Goal: Contribute content: Add original content to the website for others to see

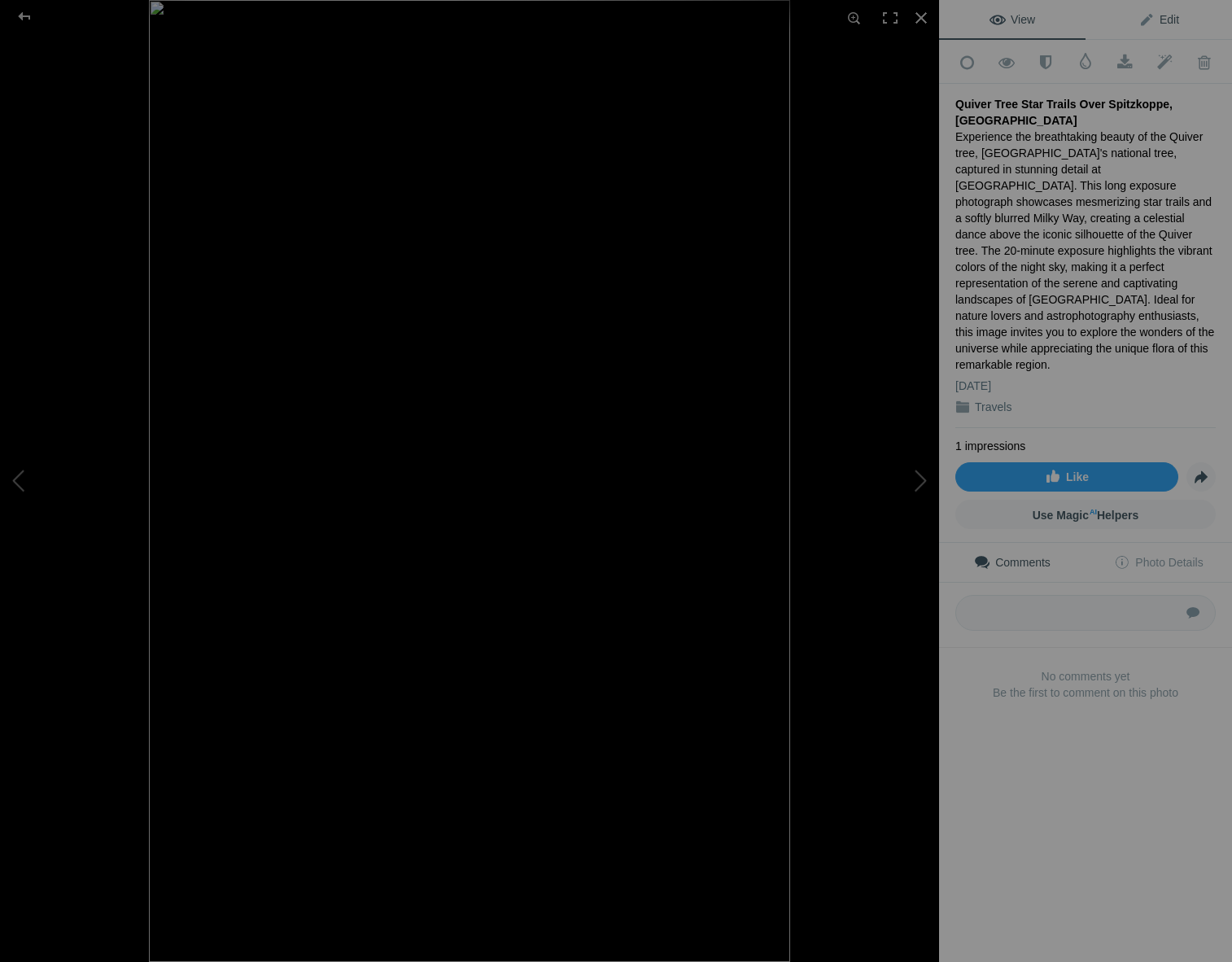
click at [1171, 14] on span "Edit" at bounding box center [1159, 19] width 41 height 13
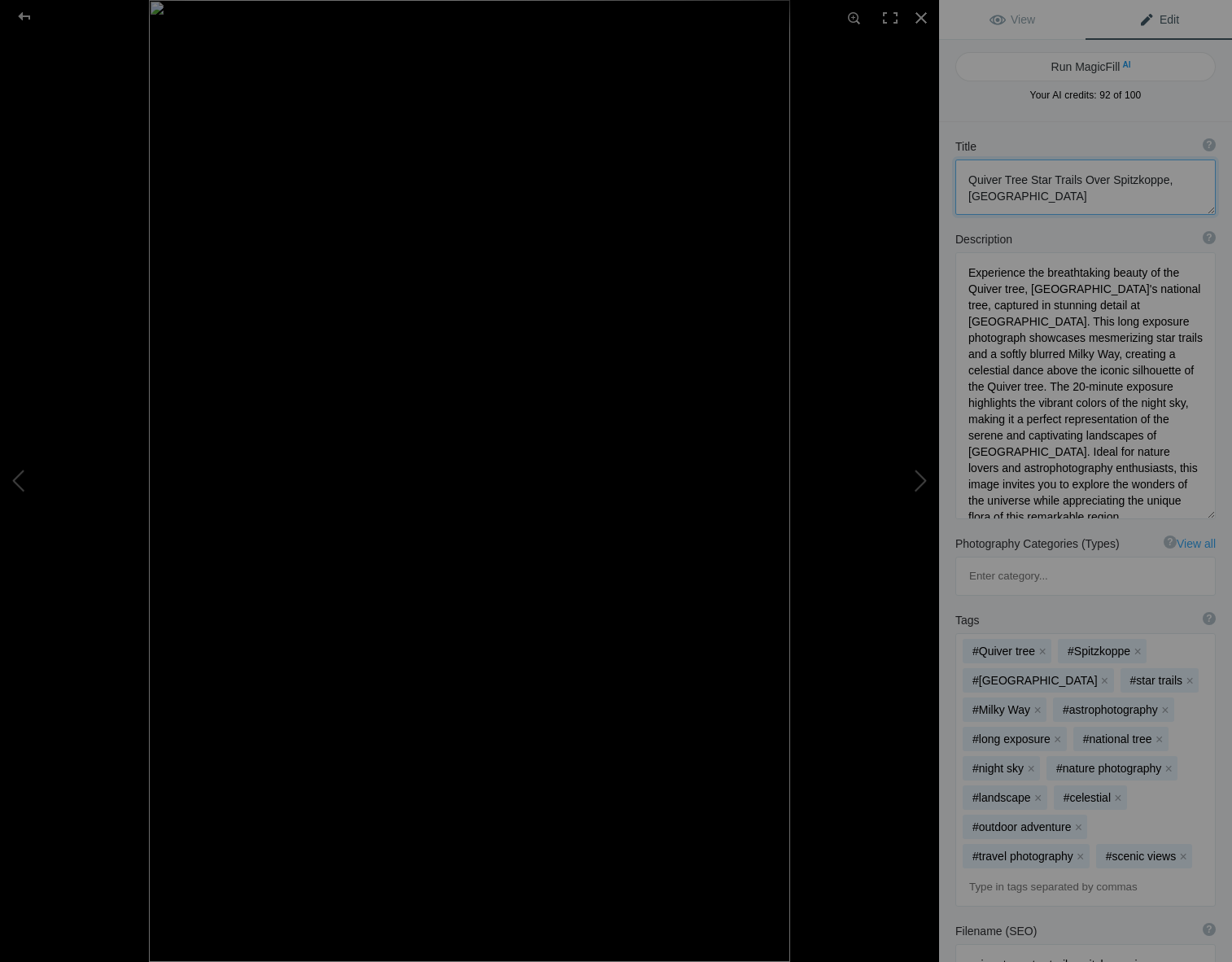
click at [1025, 180] on textarea at bounding box center [1085, 188] width 260 height 56
click at [1012, 199] on textarea at bounding box center [1085, 188] width 260 height 56
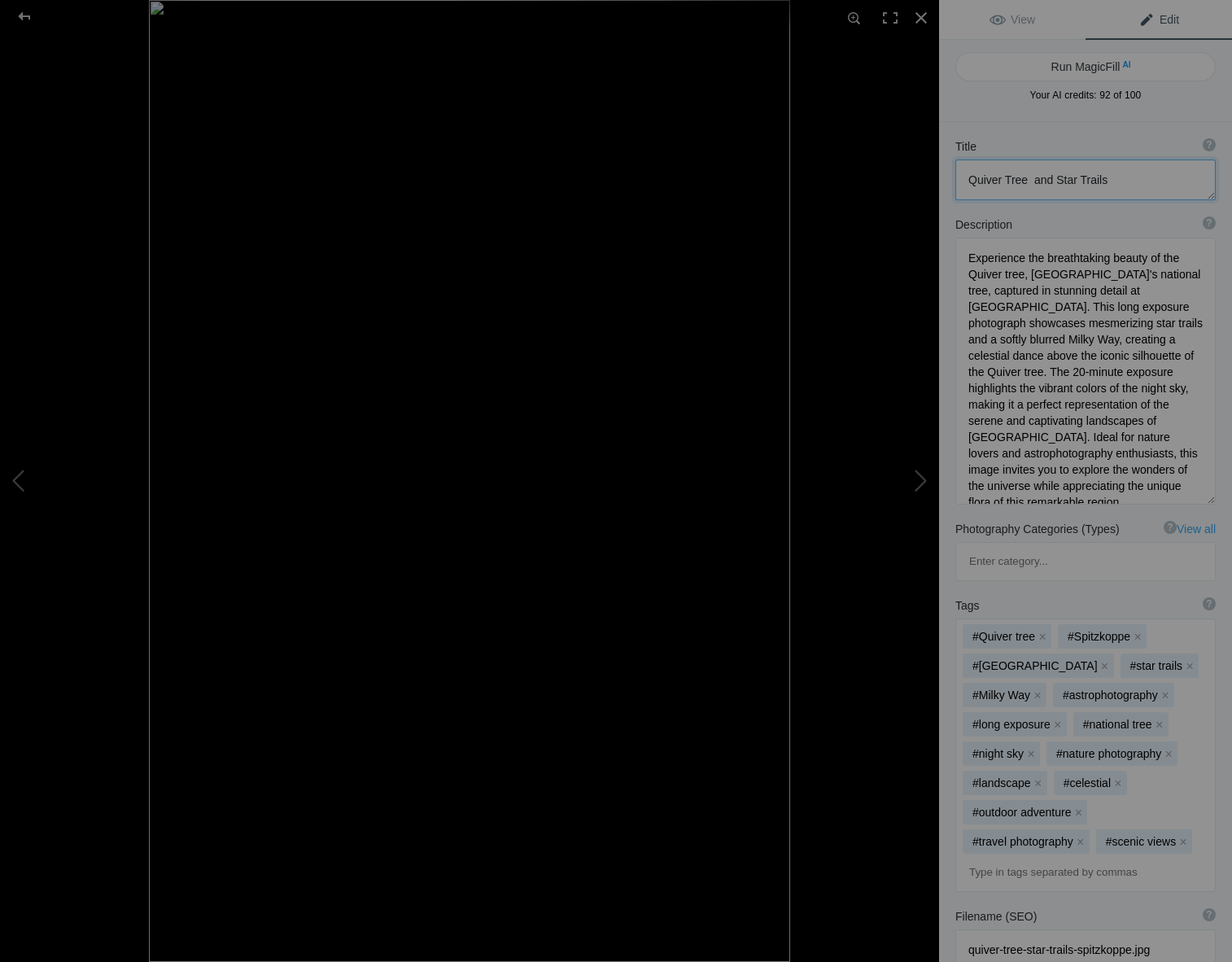
drag, startPoint x: 1047, startPoint y: 181, endPoint x: 1145, endPoint y: 160, distance: 100.2
click at [1048, 180] on textarea at bounding box center [1085, 180] width 260 height 41
click at [1103, 180] on textarea at bounding box center [1085, 180] width 260 height 41
type textarea "Quiver Tree with Star Trails in the sky"
click at [1005, 15] on span "View" at bounding box center [1012, 19] width 46 height 13
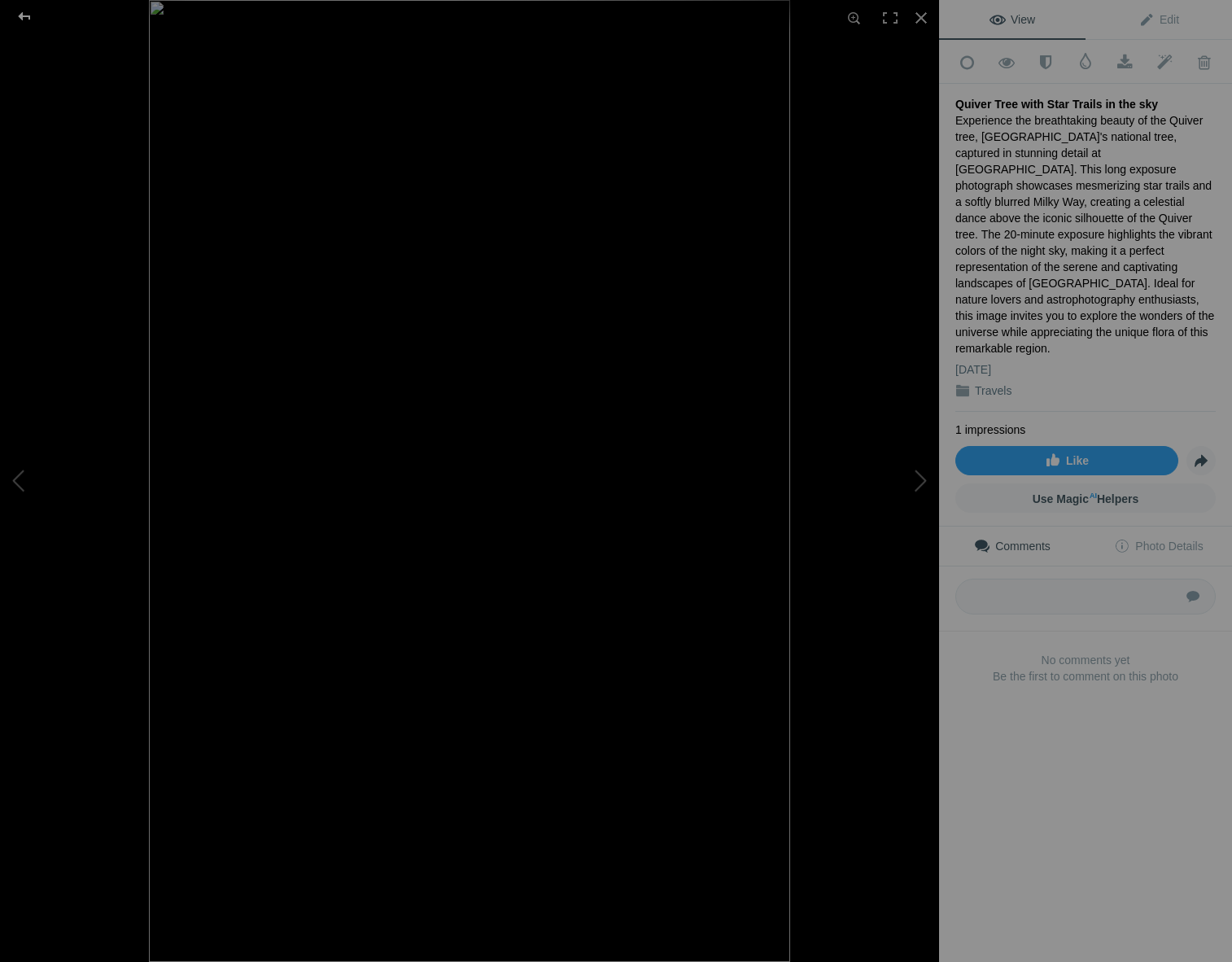
click at [24, 12] on div at bounding box center [24, 16] width 58 height 33
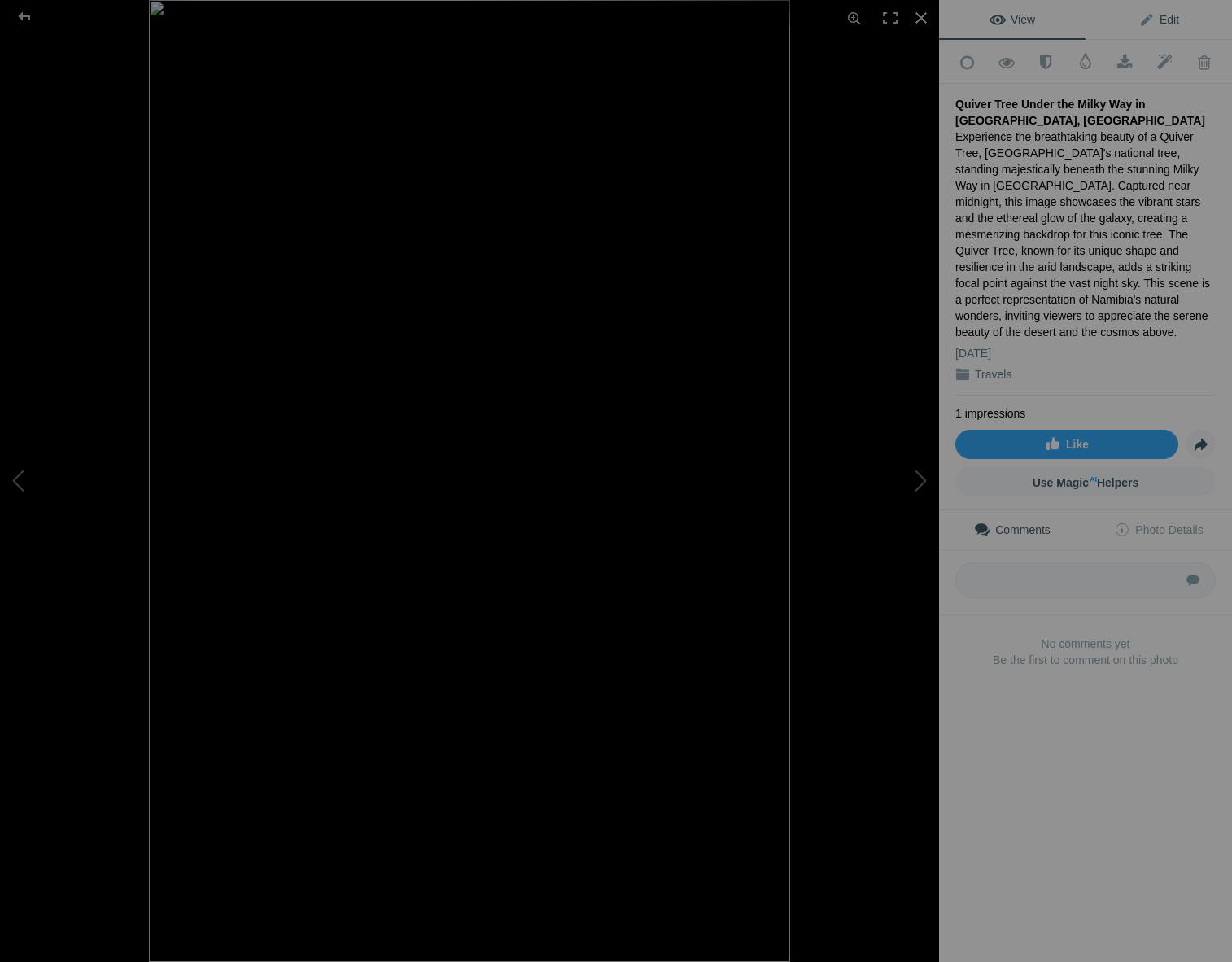
click at [1166, 14] on span "Edit" at bounding box center [1159, 19] width 41 height 13
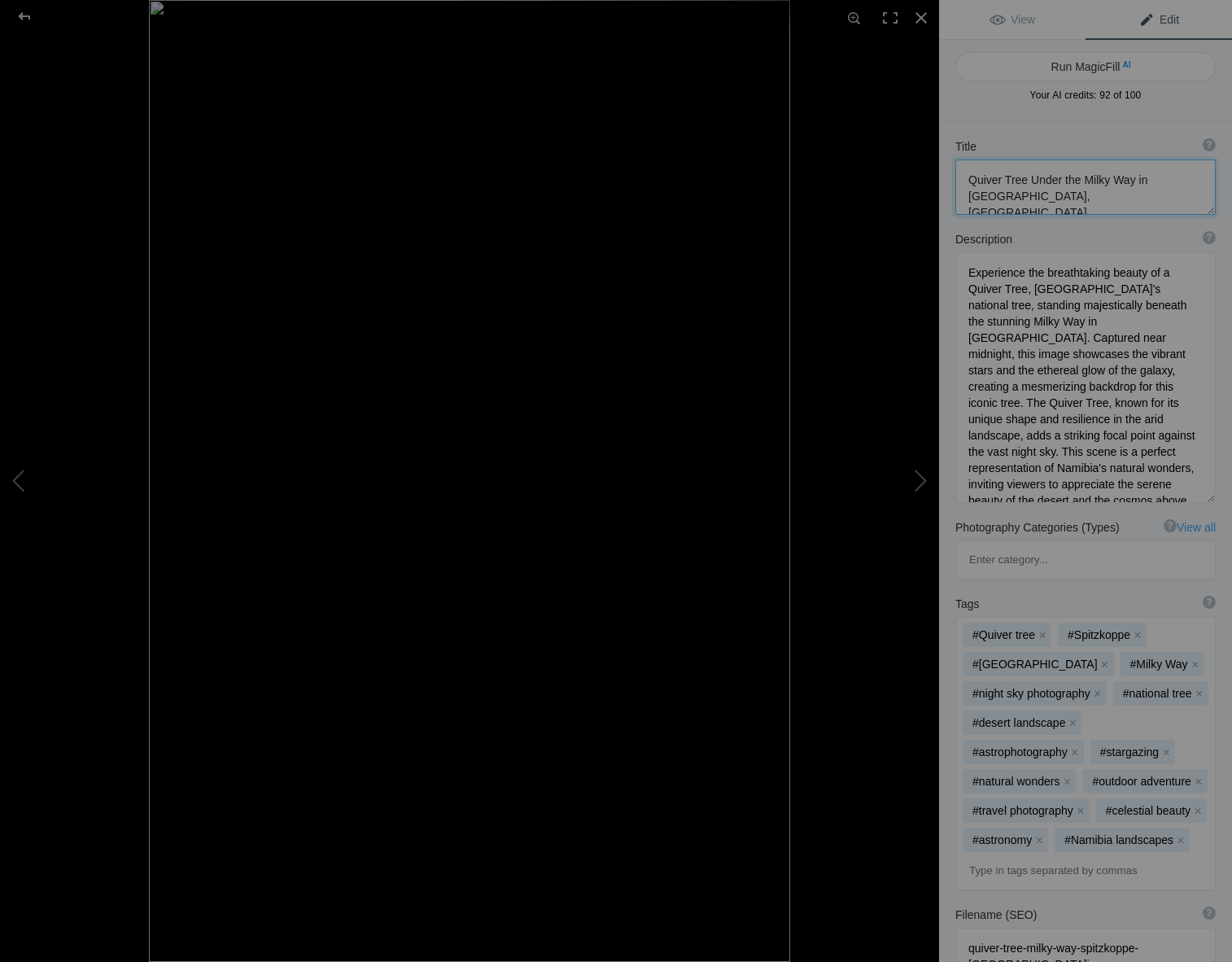
click at [1012, 196] on textarea at bounding box center [1085, 188] width 260 height 56
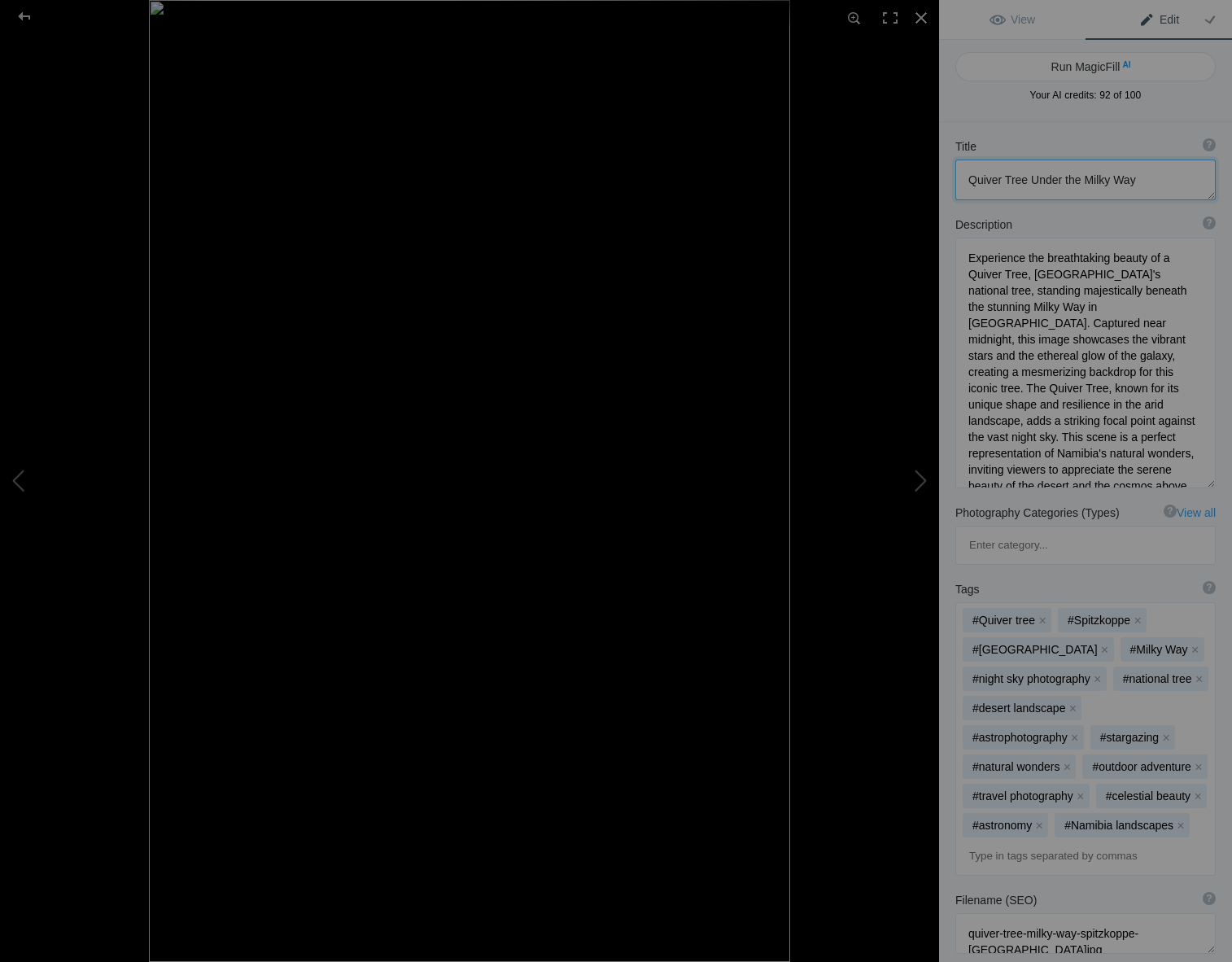
click at [1075, 180] on textarea at bounding box center [1085, 180] width 260 height 41
type textarea "Quiver Tree with Milky Way"
click at [1001, 18] on span "View" at bounding box center [1012, 19] width 46 height 13
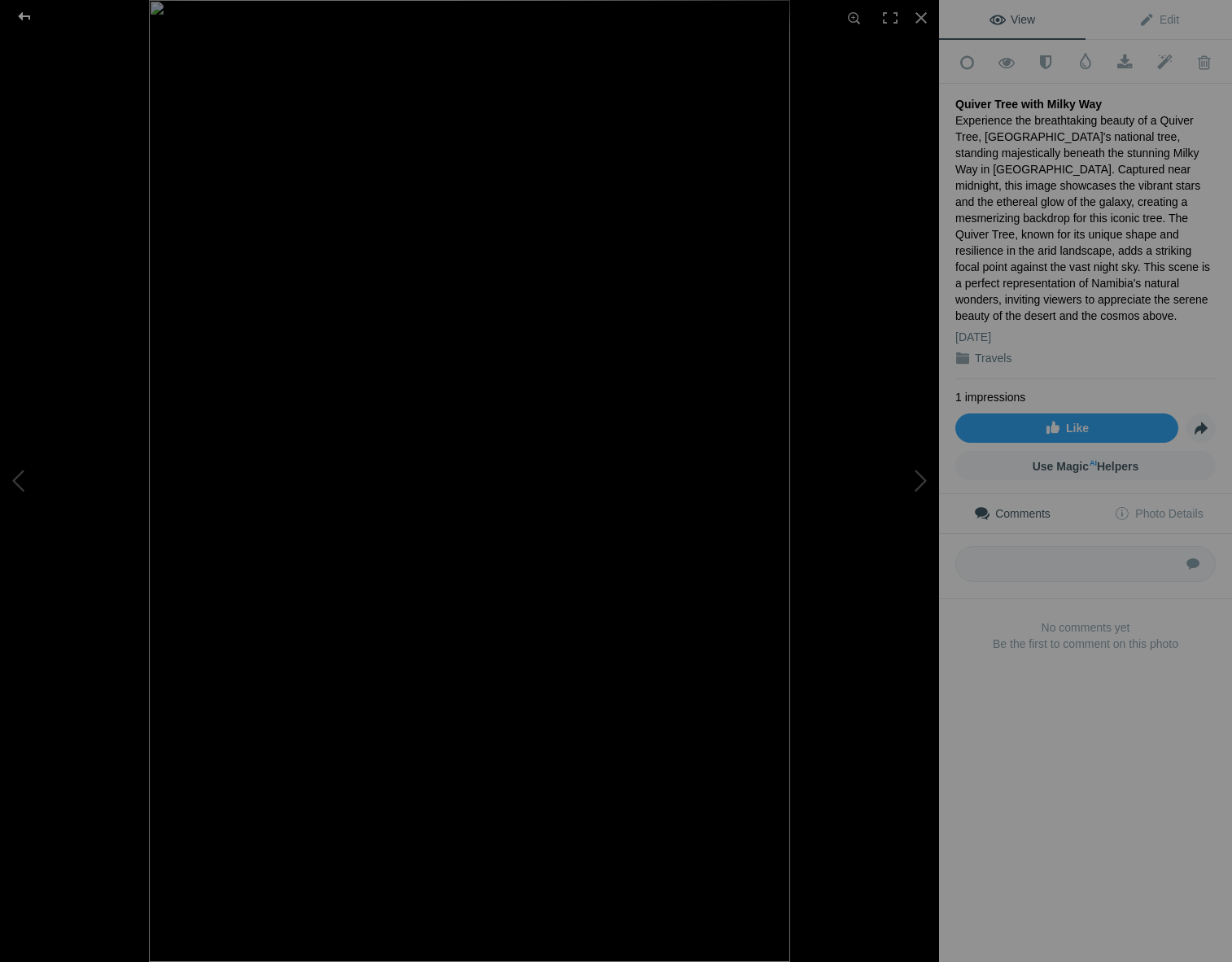
click at [24, 12] on div at bounding box center [24, 16] width 58 height 33
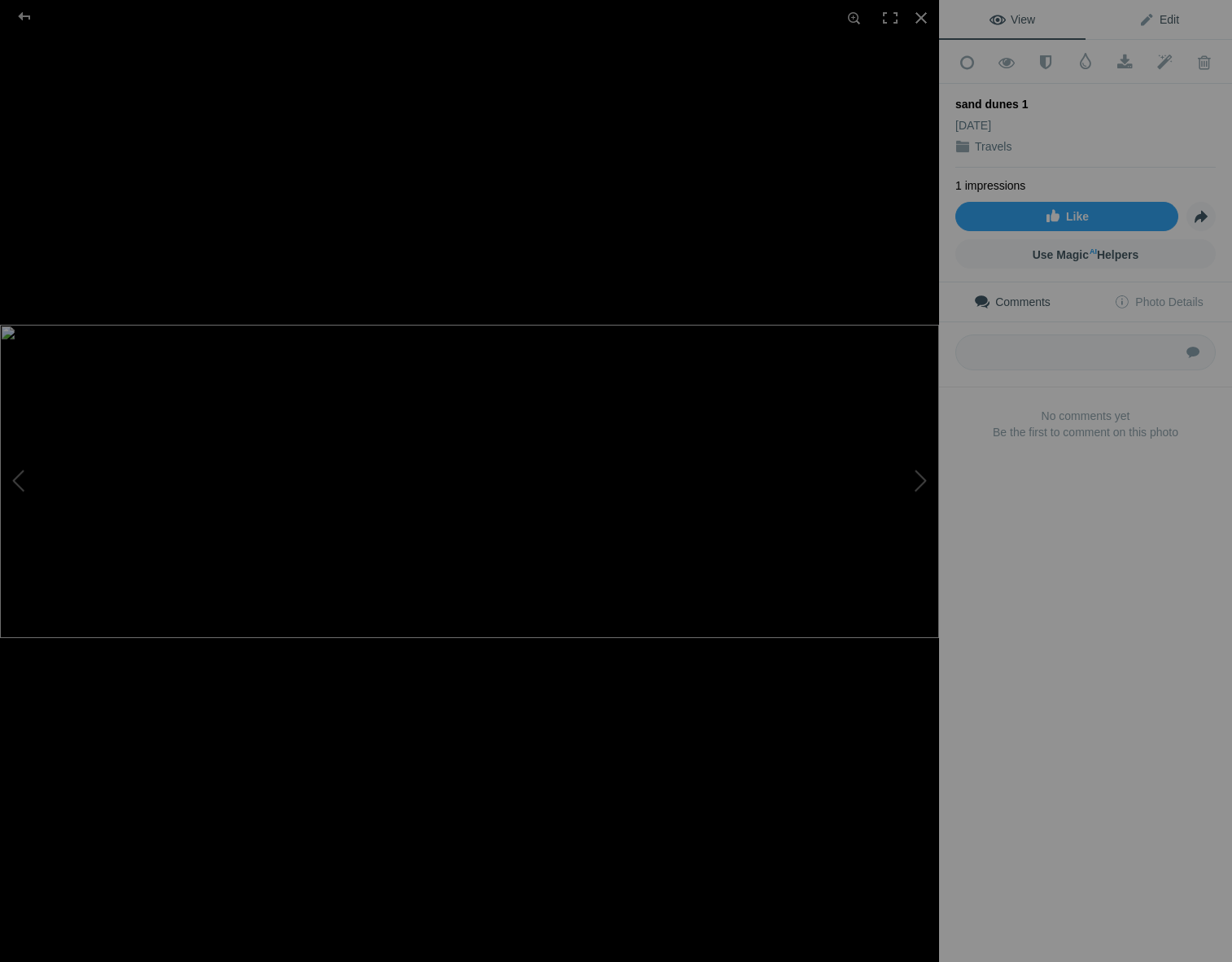
click at [1153, 22] on span "Edit" at bounding box center [1159, 19] width 41 height 13
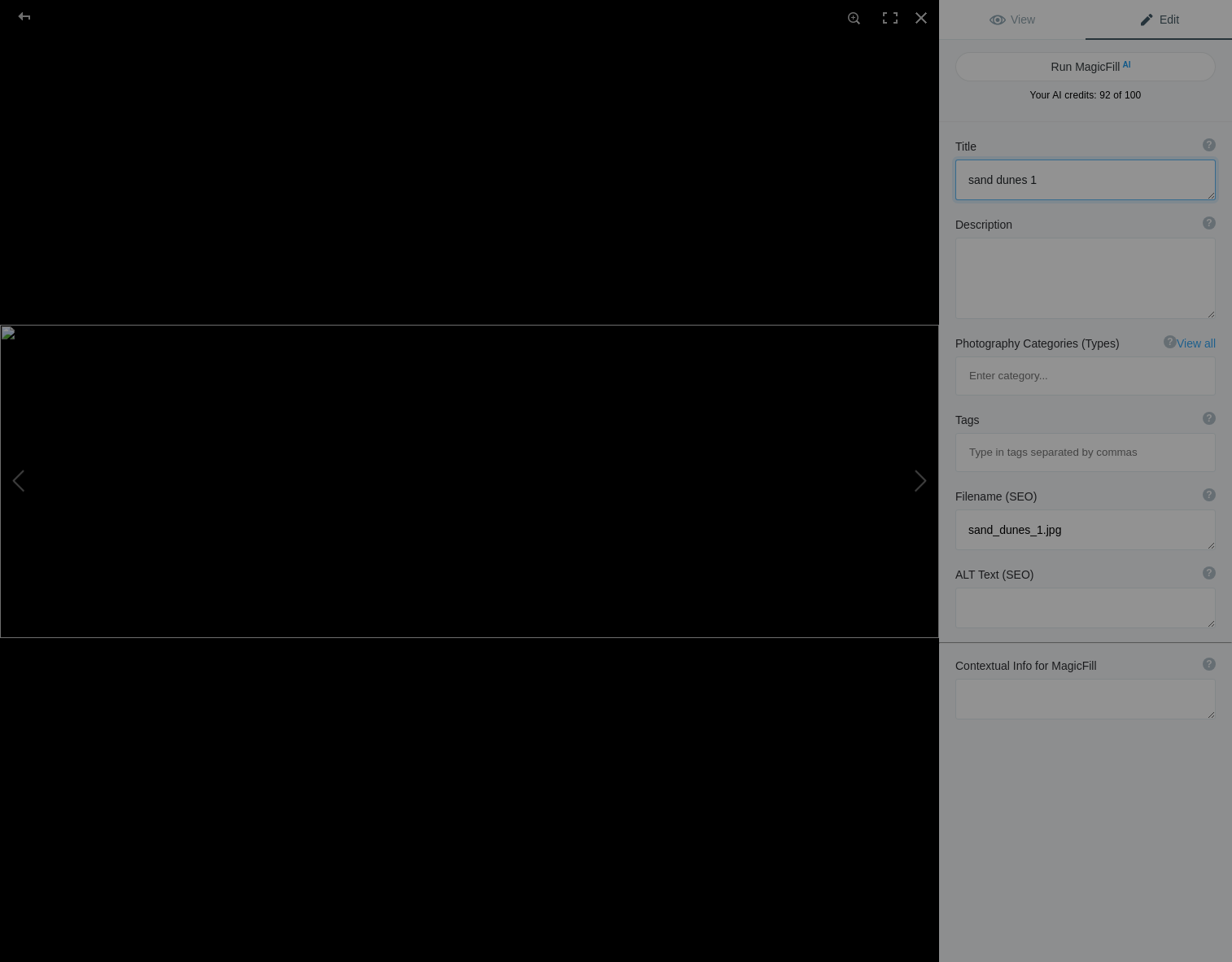
click at [1035, 181] on textarea at bounding box center [1085, 180] width 260 height 41
type textarea "s"
click at [974, 180] on textarea at bounding box center [1085, 180] width 260 height 41
type textarea "Namibia's dunes and the Atlantic Ocean"
click at [976, 678] on textarea at bounding box center [1085, 698] width 260 height 41
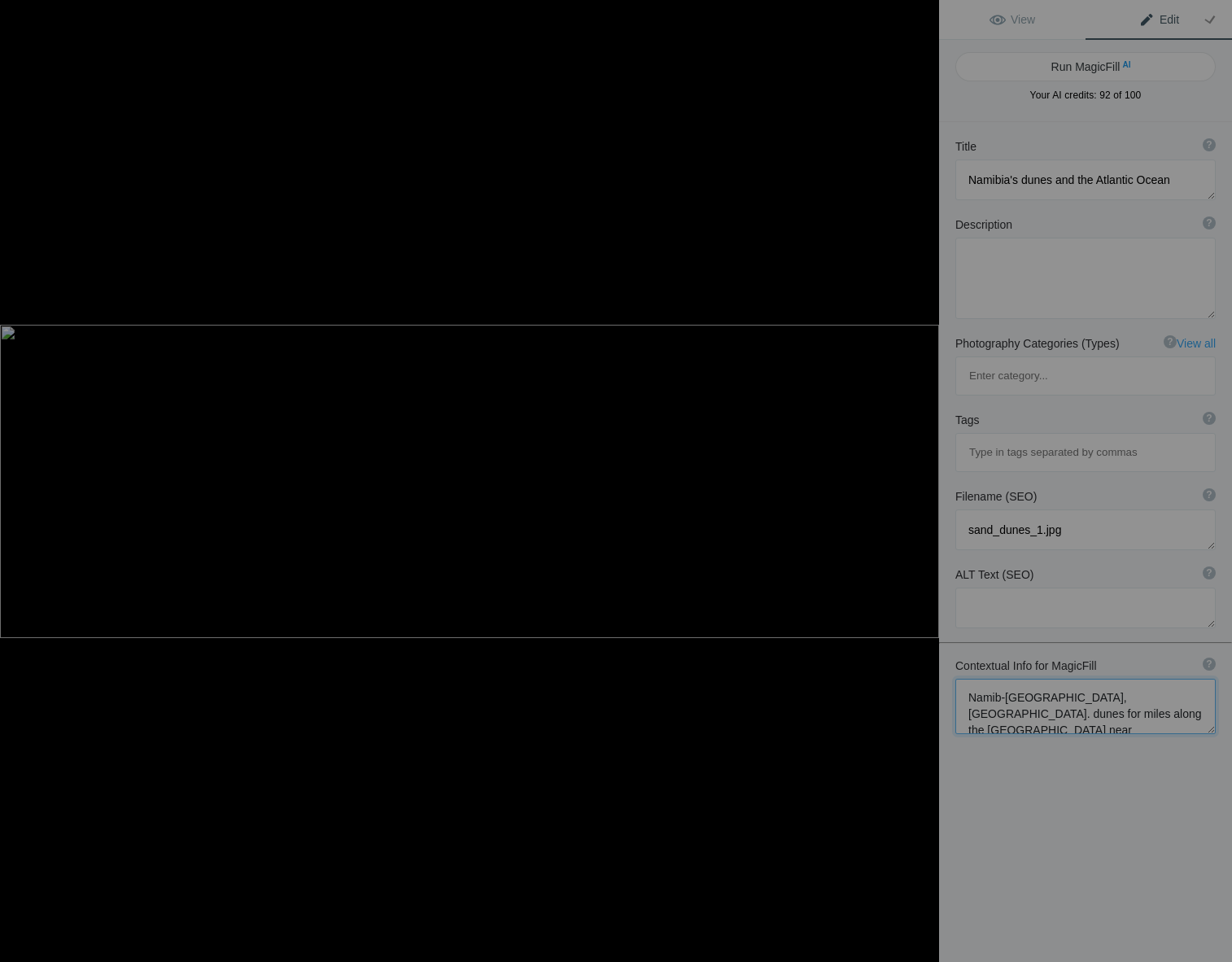
scroll to position [2, 0]
type textarea "Namib-Naukluft national park, namibia. dunes for miles along the atlantic ocean…"
click at [1038, 65] on button "Run MagicFill AI" at bounding box center [1085, 67] width 260 height 30
type textarea "Stunning Dunes of Namib-Naukluft National Park Along the Atlantic Ocean"
type textarea "Experience the breathtaking beauty of Namib-Naukluft National Park, where endle…"
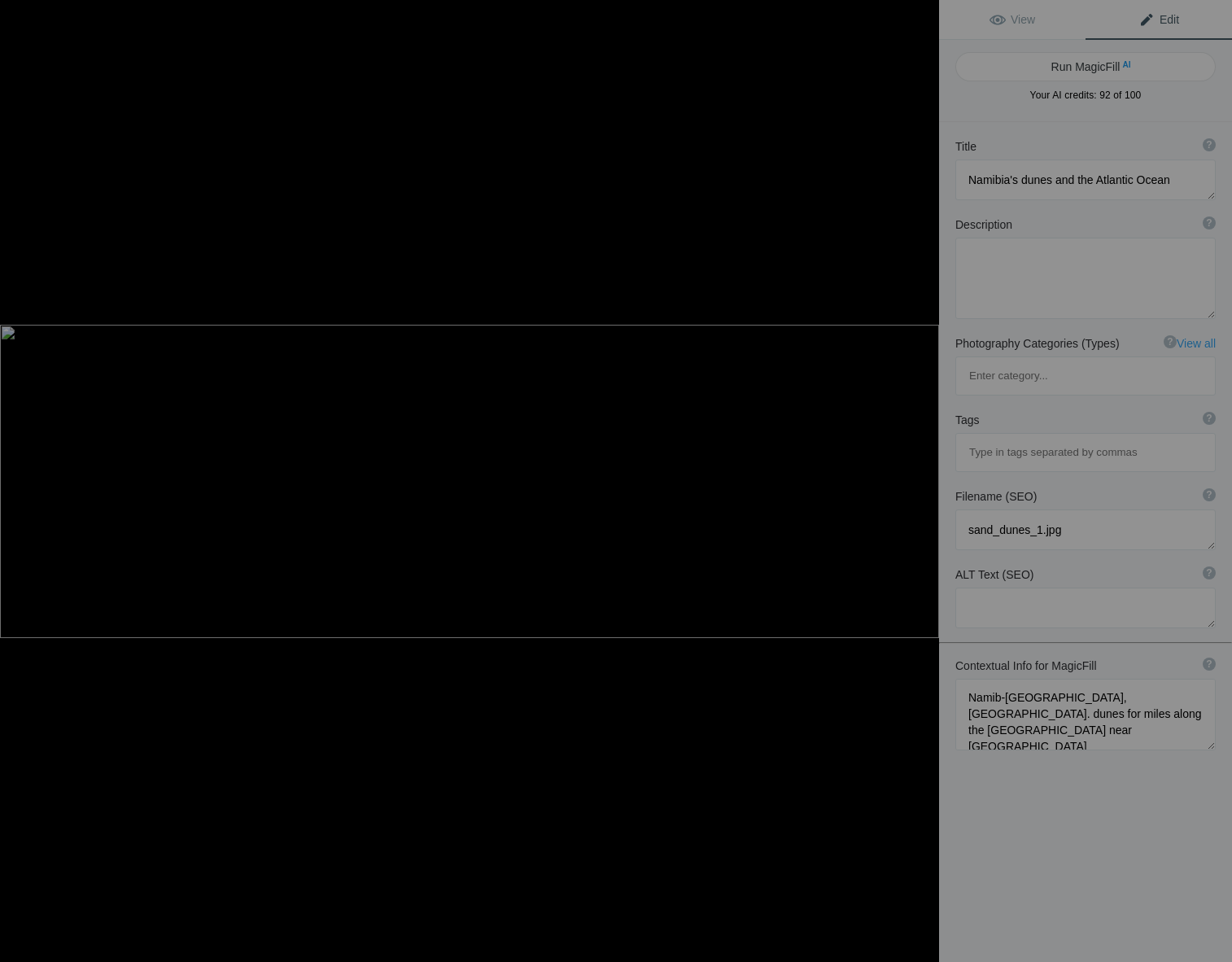
type textarea "namib-naukluft-dunes-atlantic-ocean.jpg"
type textarea "A panoramic view of the golden dunes of Namib-Naukluft National Park meeting th…"
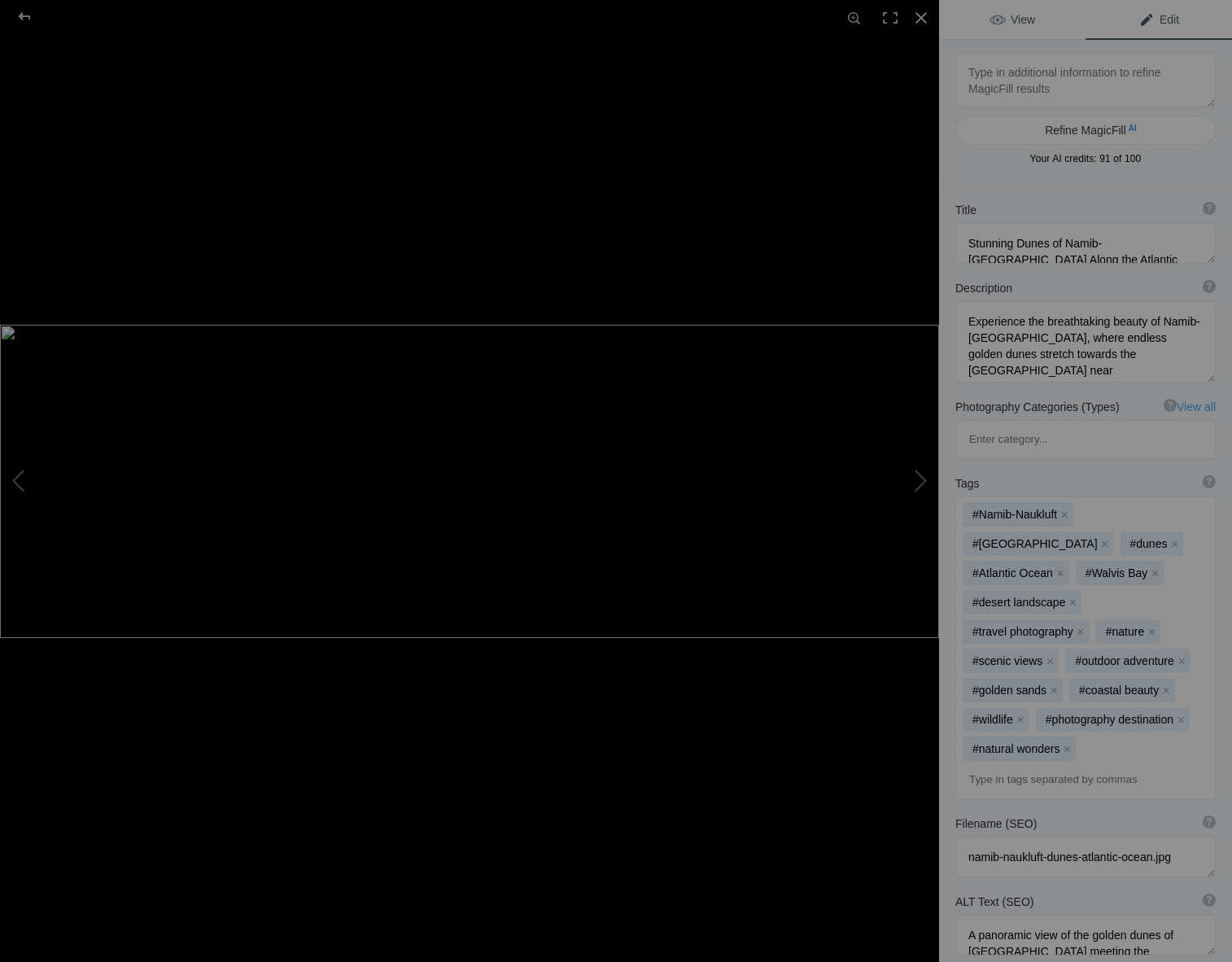
click at [1010, 19] on span "View" at bounding box center [1012, 19] width 46 height 13
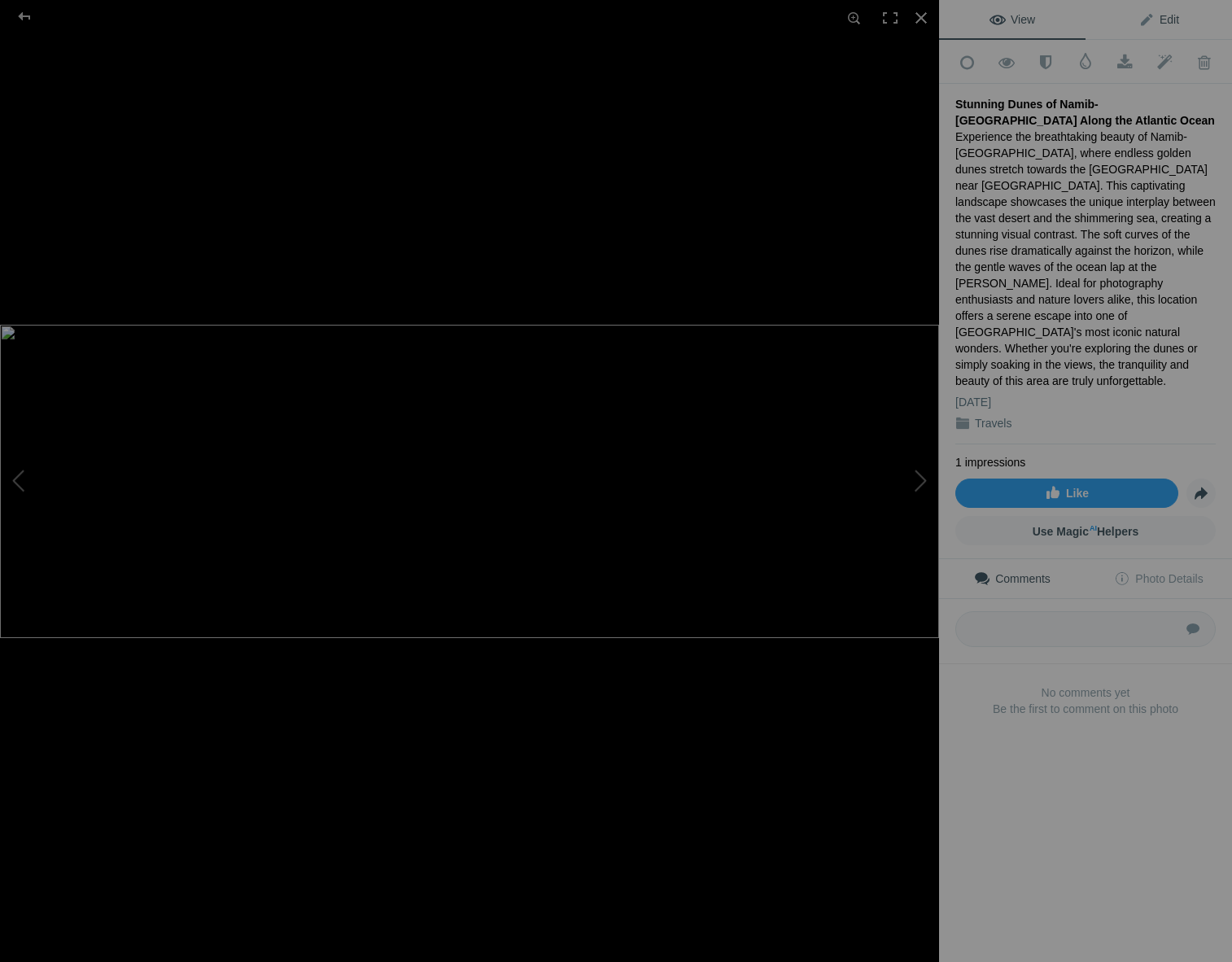
click at [1137, 18] on link "Edit" at bounding box center [1158, 19] width 146 height 39
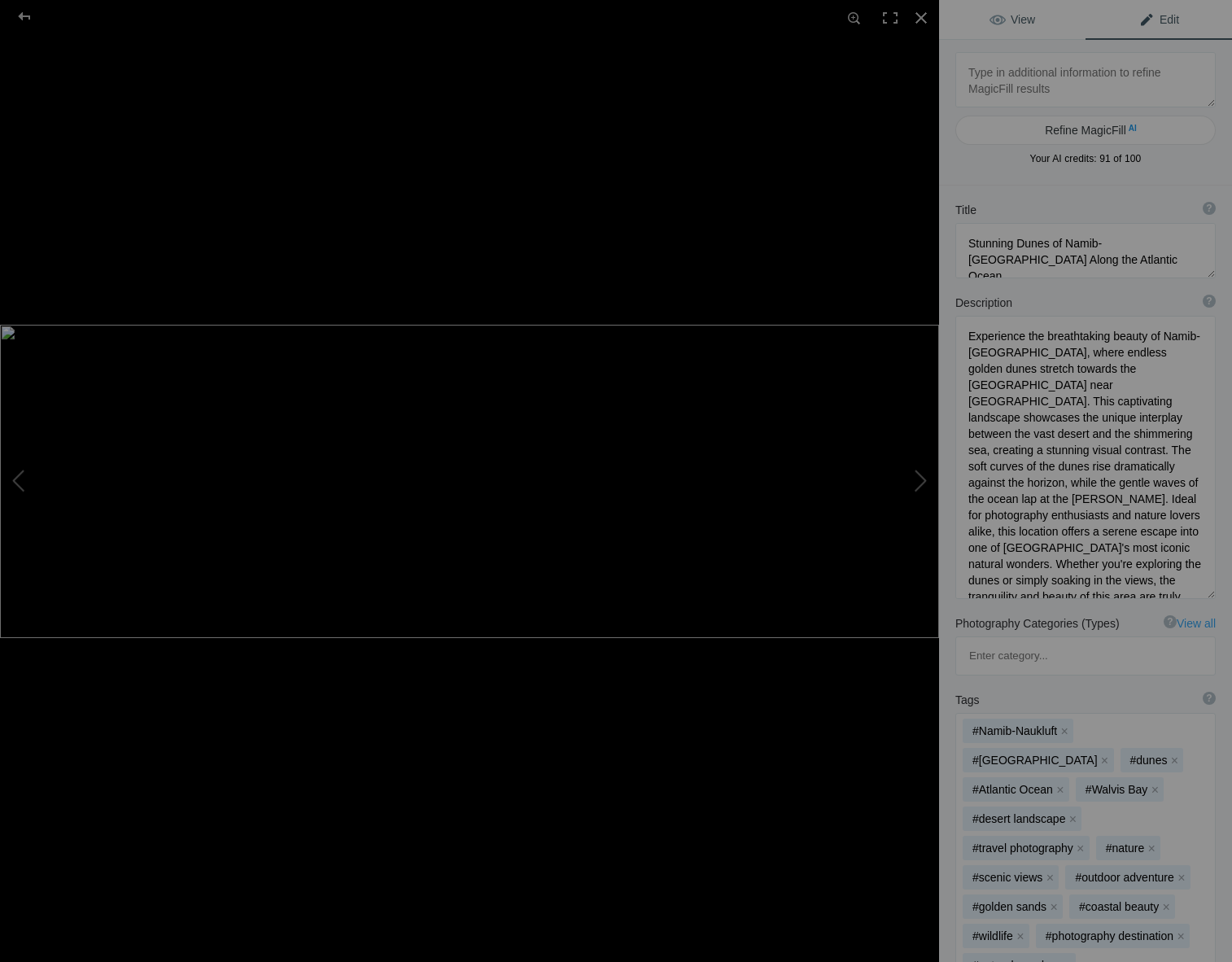
click at [1013, 11] on link "View" at bounding box center [1012, 19] width 146 height 39
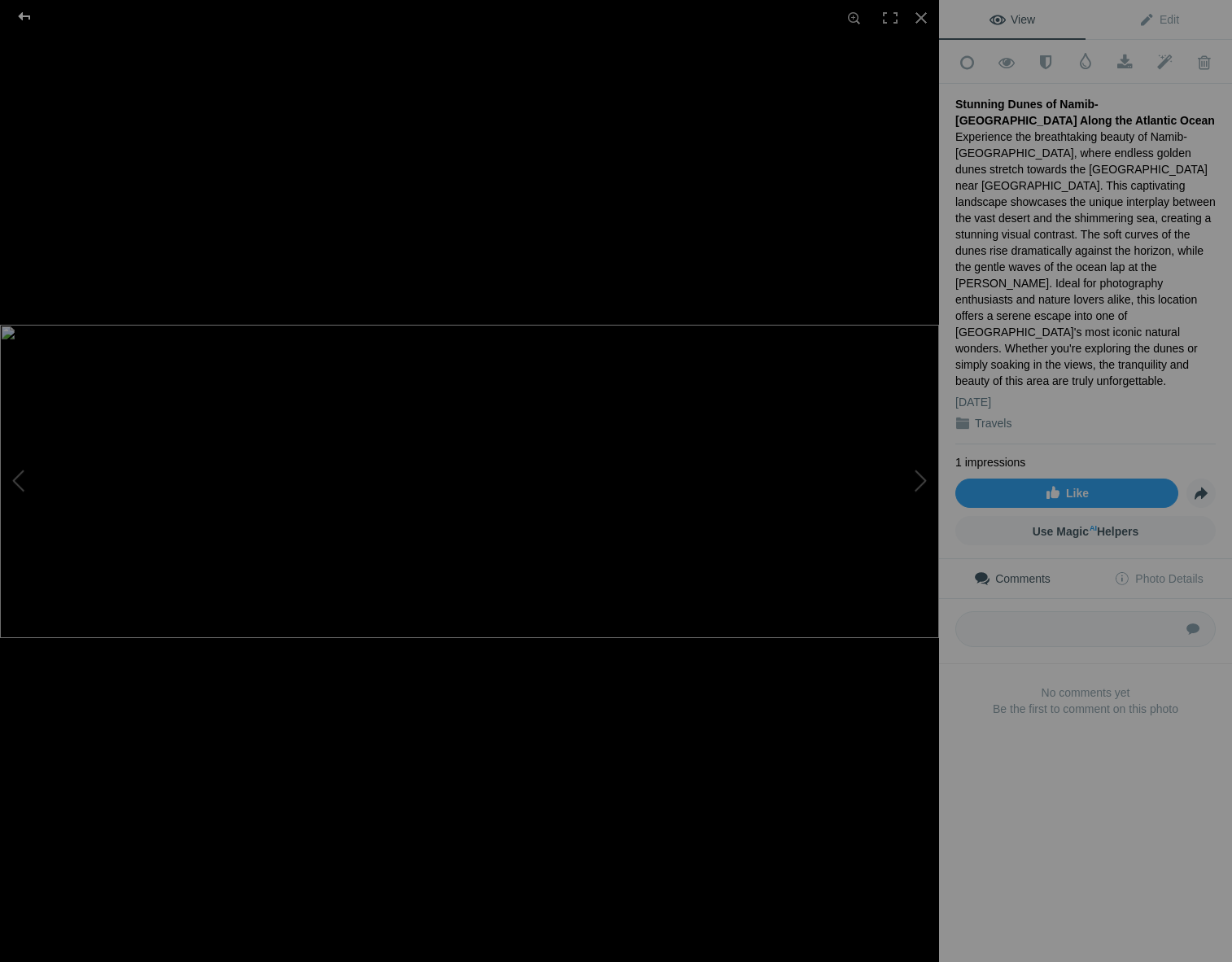
click at [21, 12] on div at bounding box center [24, 16] width 58 height 33
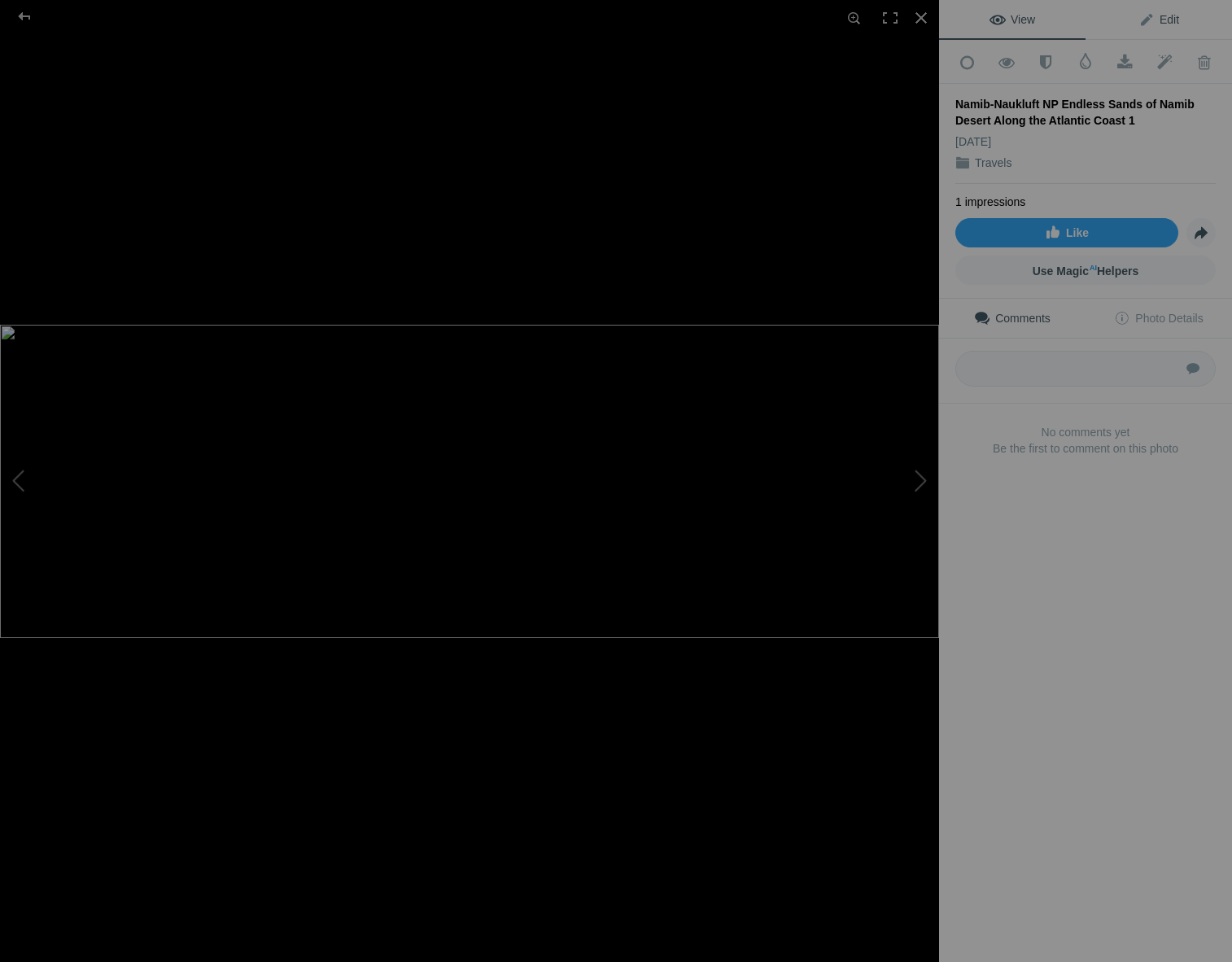
click at [1154, 14] on span "Edit" at bounding box center [1159, 19] width 41 height 13
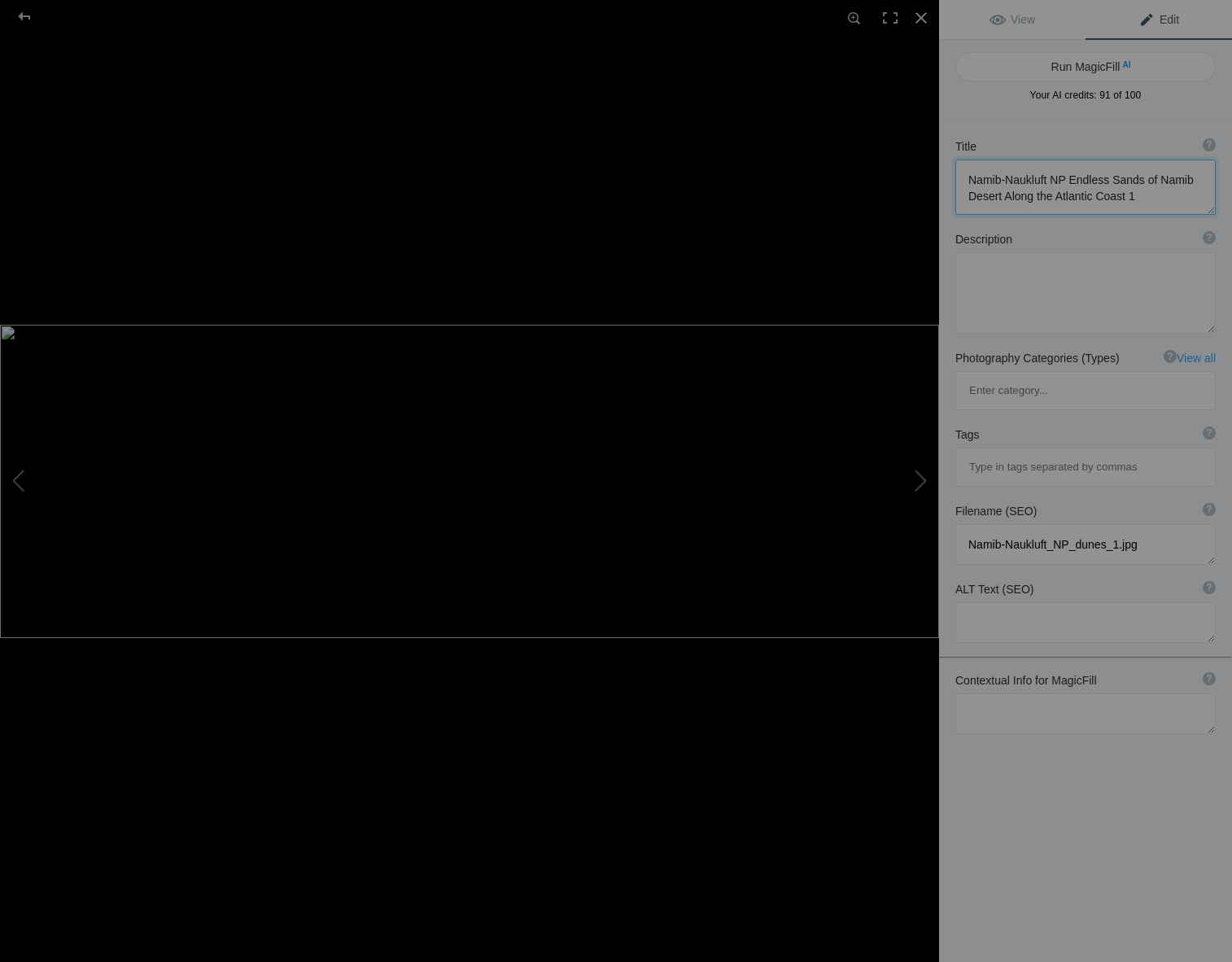
click at [1064, 181] on textarea at bounding box center [1085, 188] width 260 height 56
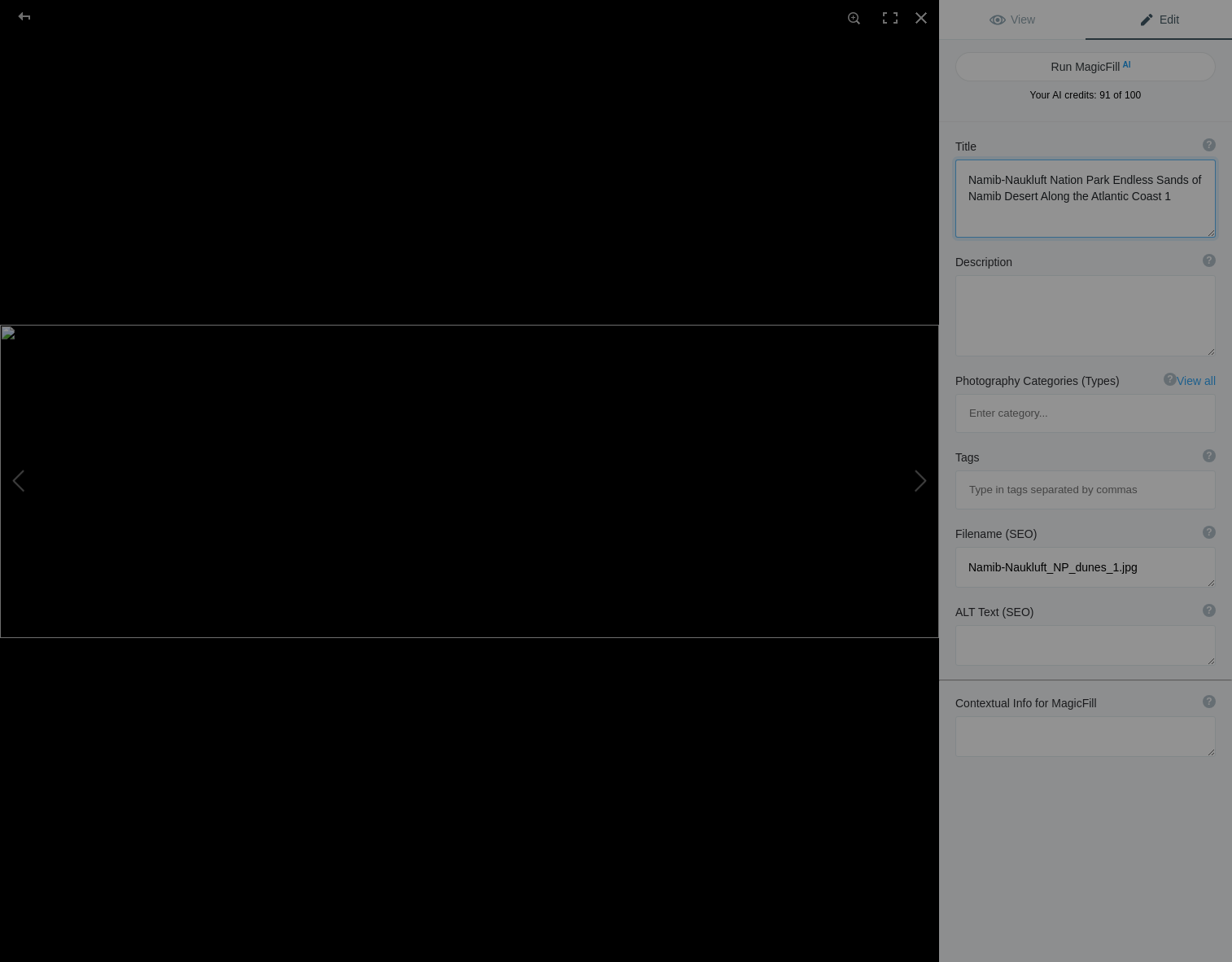
click at [1166, 197] on textarea at bounding box center [1085, 198] width 260 height 78
type textarea "Namib-Naukluft Nation Park Endless Sands of Namib Desert Along the Atlantic Coa…"
click at [991, 715] on textarea at bounding box center [1085, 735] width 260 height 41
drag, startPoint x: 1164, startPoint y: 196, endPoint x: 963, endPoint y: 180, distance: 201.6
click at [963, 180] on textarea at bounding box center [1085, 198] width 260 height 77
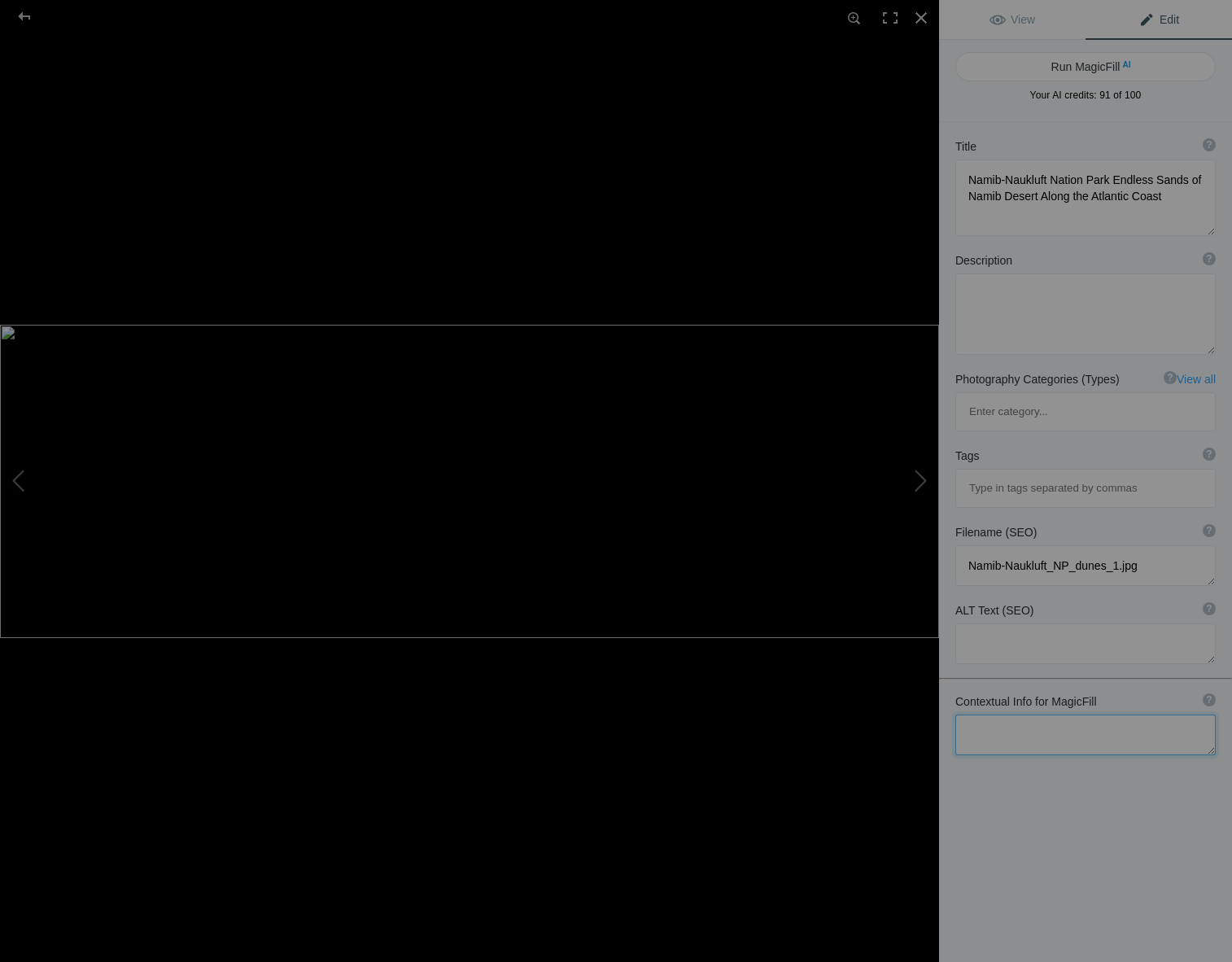
click at [973, 715] on textarea at bounding box center [1085, 735] width 260 height 41
paste textarea "Namib-Naukluft Nation Park Endless Sands of Namib Desert Along the Atlantic Coa…"
type textarea "Namib-Naukluft Nation Park Endless Sands of Namib Desert Along the Atlantic Coa…"
click at [1026, 66] on button "Run MagicFill AI" at bounding box center [1085, 67] width 260 height 30
type textarea "Breathtaking View of Namib-Naukluft National Park's Endless Sands Along the Atl…"
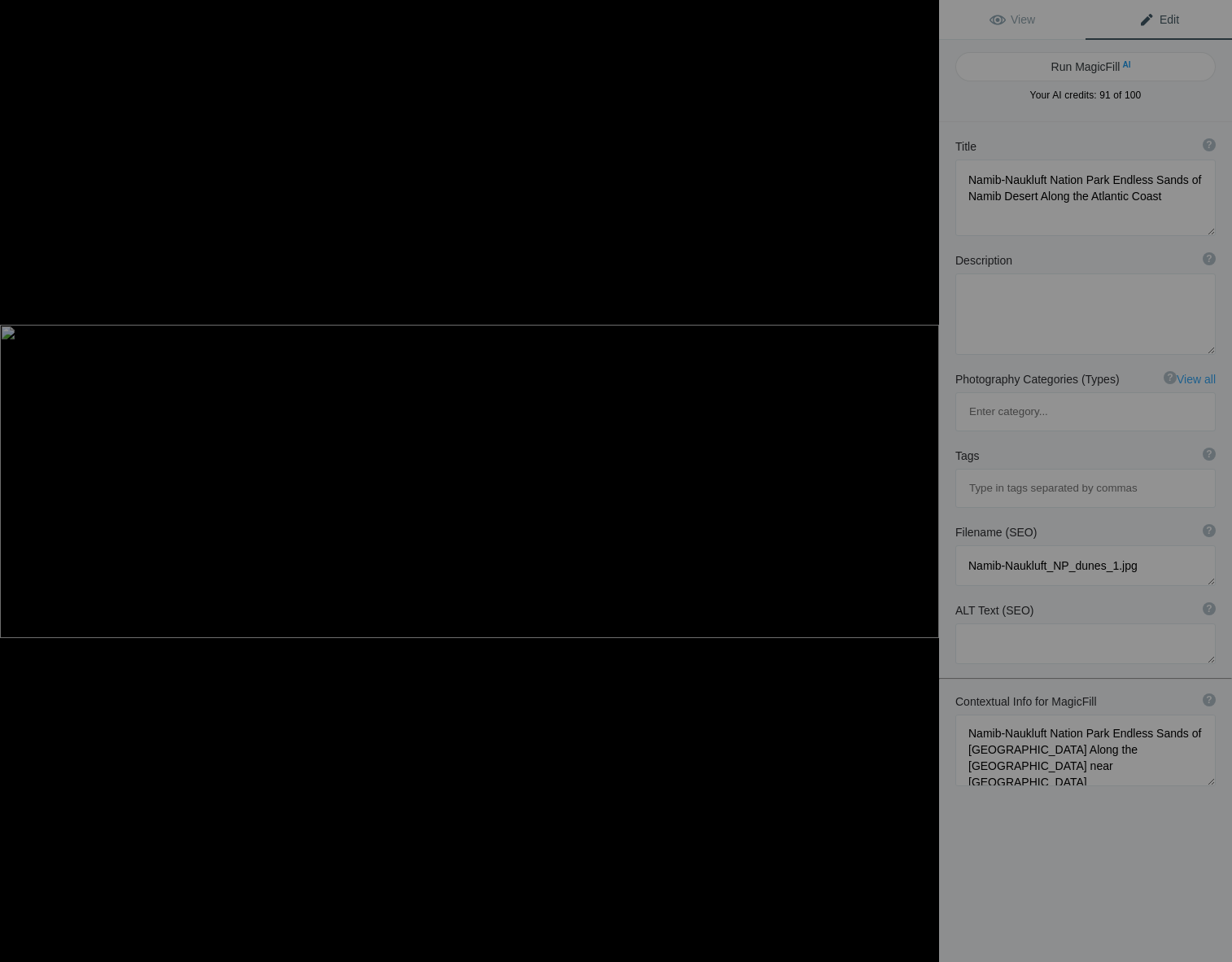
type textarea "Experience the stunning beauty of Namib-Naukluft National Park, where the endle…"
type textarea "namib-naukluft-national-park-desert-coast.jpg"
type textarea "A panoramic view of the Namib-Naukluft National Park showcasing the vast sand d…"
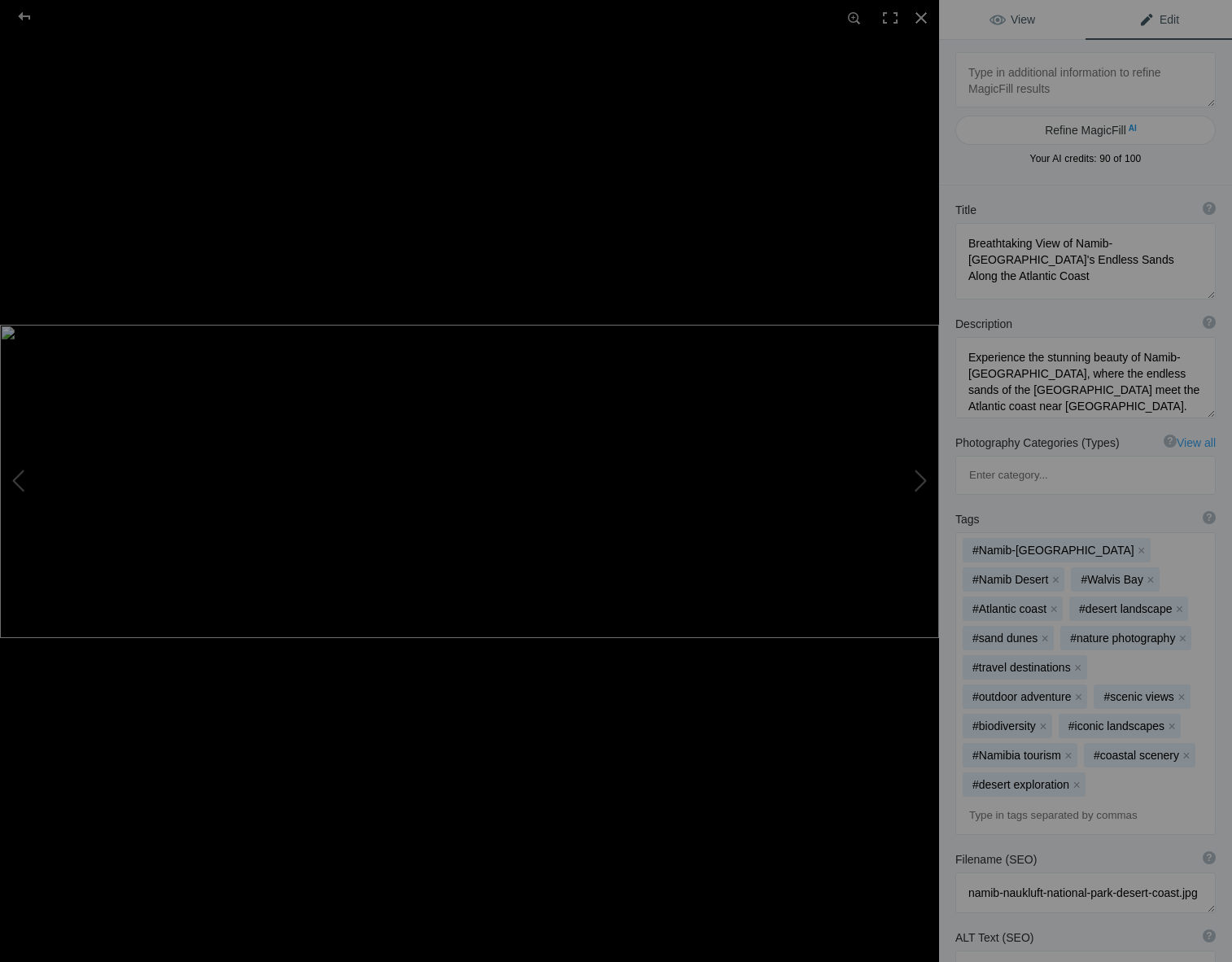
click at [1005, 22] on span "View" at bounding box center [1012, 19] width 46 height 13
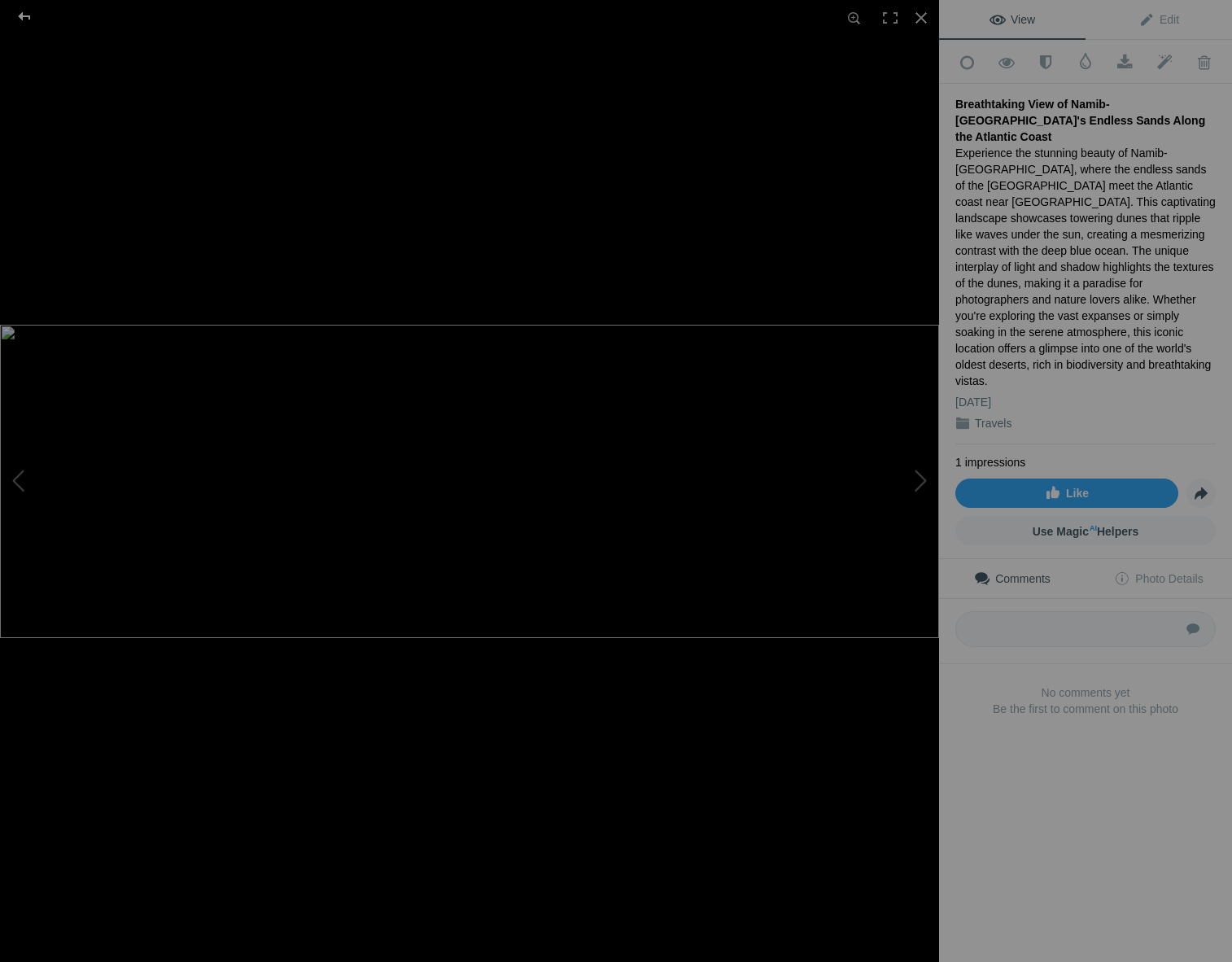
click at [19, 15] on div at bounding box center [24, 16] width 58 height 33
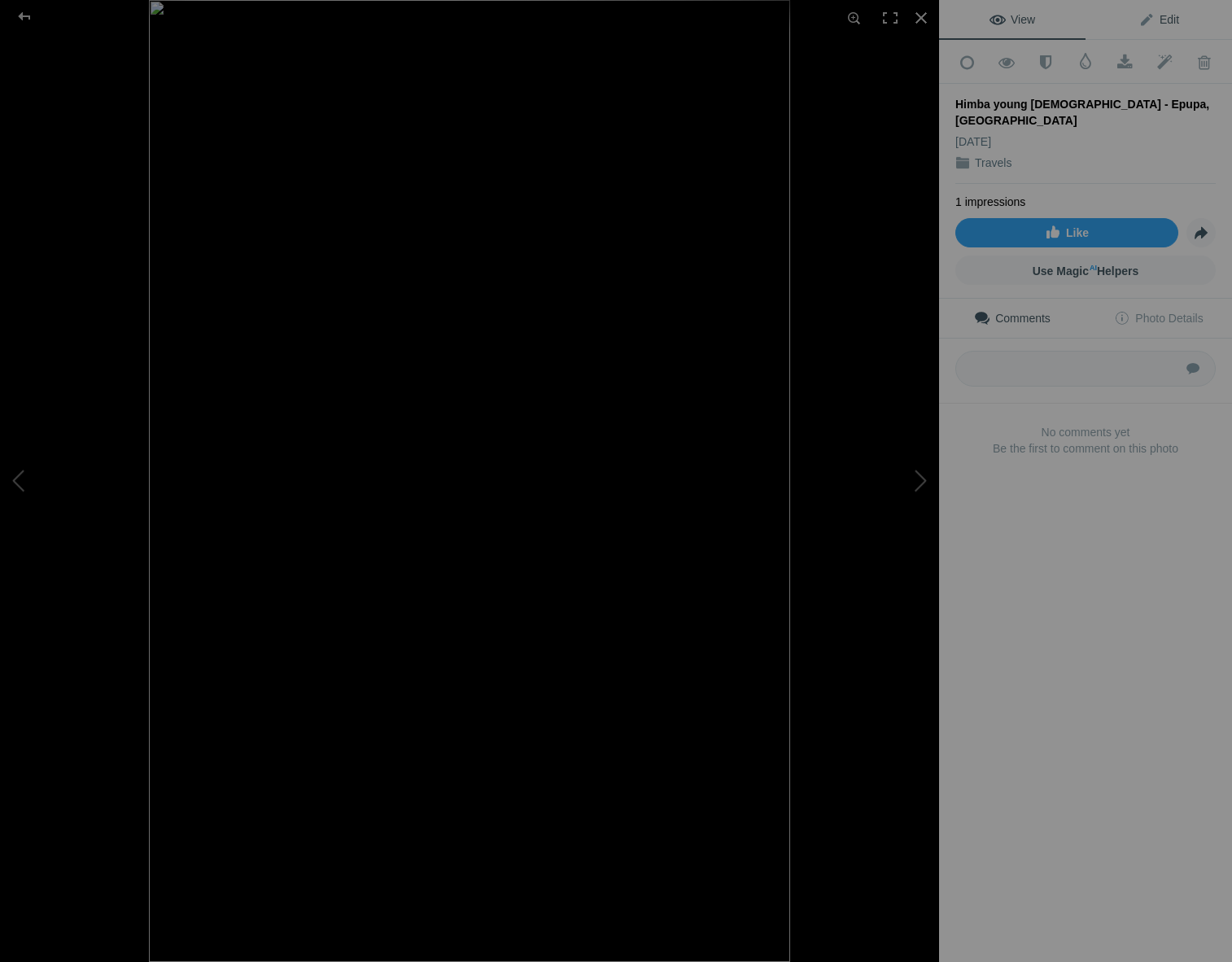
click at [1154, 15] on span "Edit" at bounding box center [1159, 19] width 41 height 13
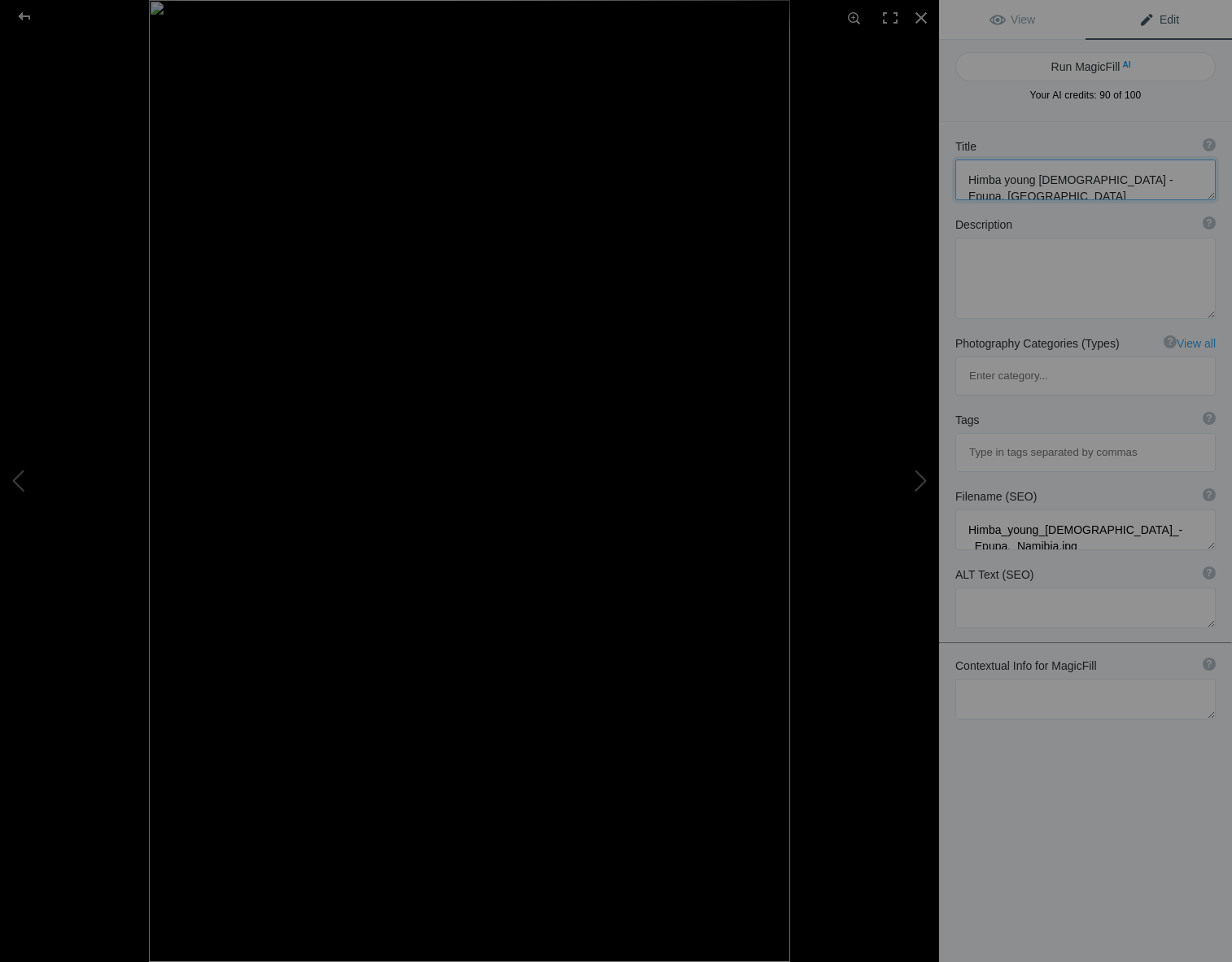
click at [1056, 181] on textarea at bounding box center [1085, 180] width 260 height 41
click at [1146, 179] on textarea at bounding box center [1085, 180] width 260 height 41
click at [966, 180] on textarea at bounding box center [1085, 180] width 260 height 41
drag, startPoint x: 1038, startPoint y: 182, endPoint x: 1049, endPoint y: 178, distance: 11.7
click at [1040, 181] on textarea at bounding box center [1085, 180] width 260 height 41
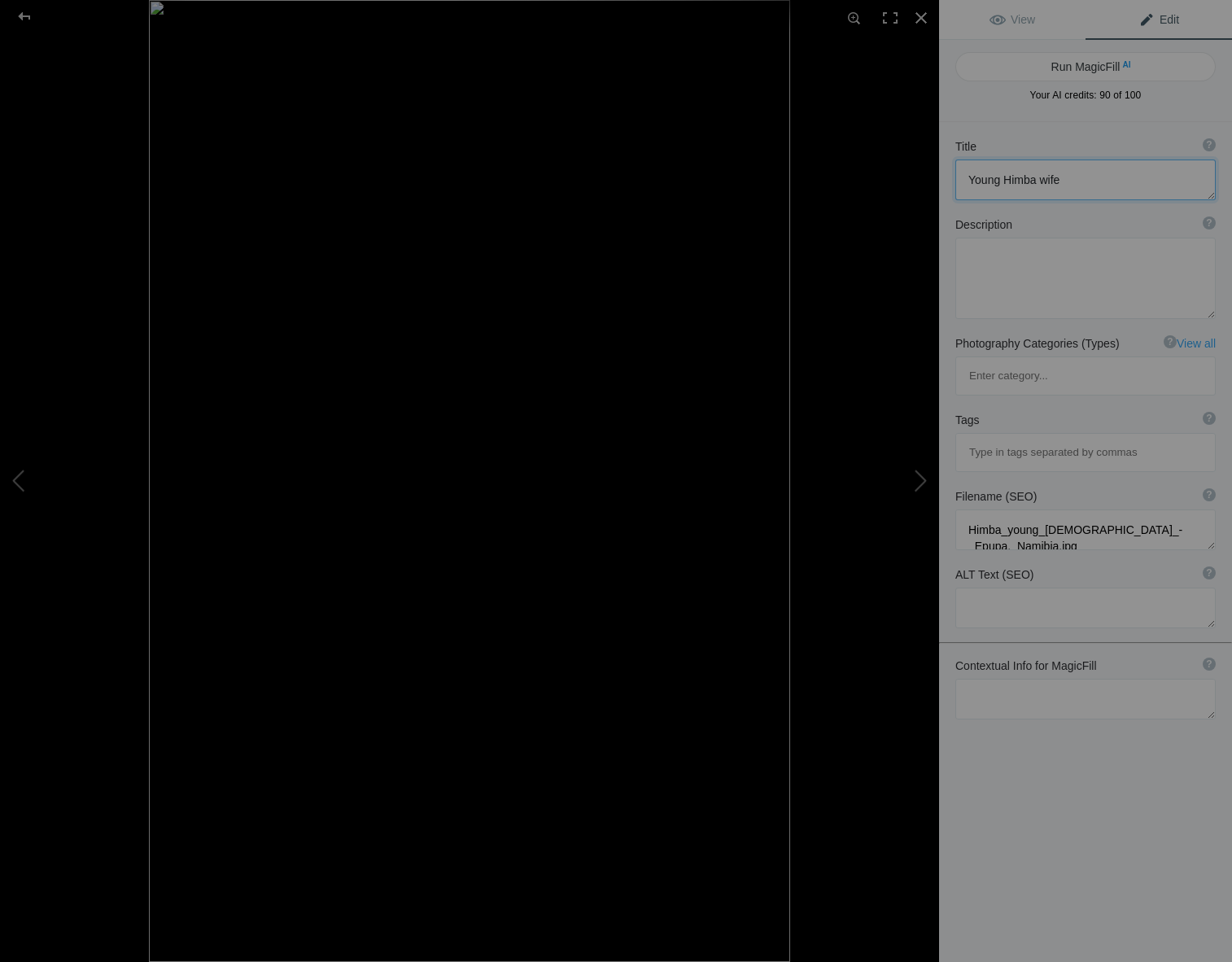
type textarea "Young Himba wife"
drag, startPoint x: 980, startPoint y: 633, endPoint x: 990, endPoint y: 614, distance: 21.5
click at [981, 678] on textarea at bounding box center [1085, 698] width 260 height 41
drag, startPoint x: 968, startPoint y: 634, endPoint x: 1100, endPoint y: 604, distance: 135.4
click at [968, 678] on textarea at bounding box center [1085, 698] width 260 height 41
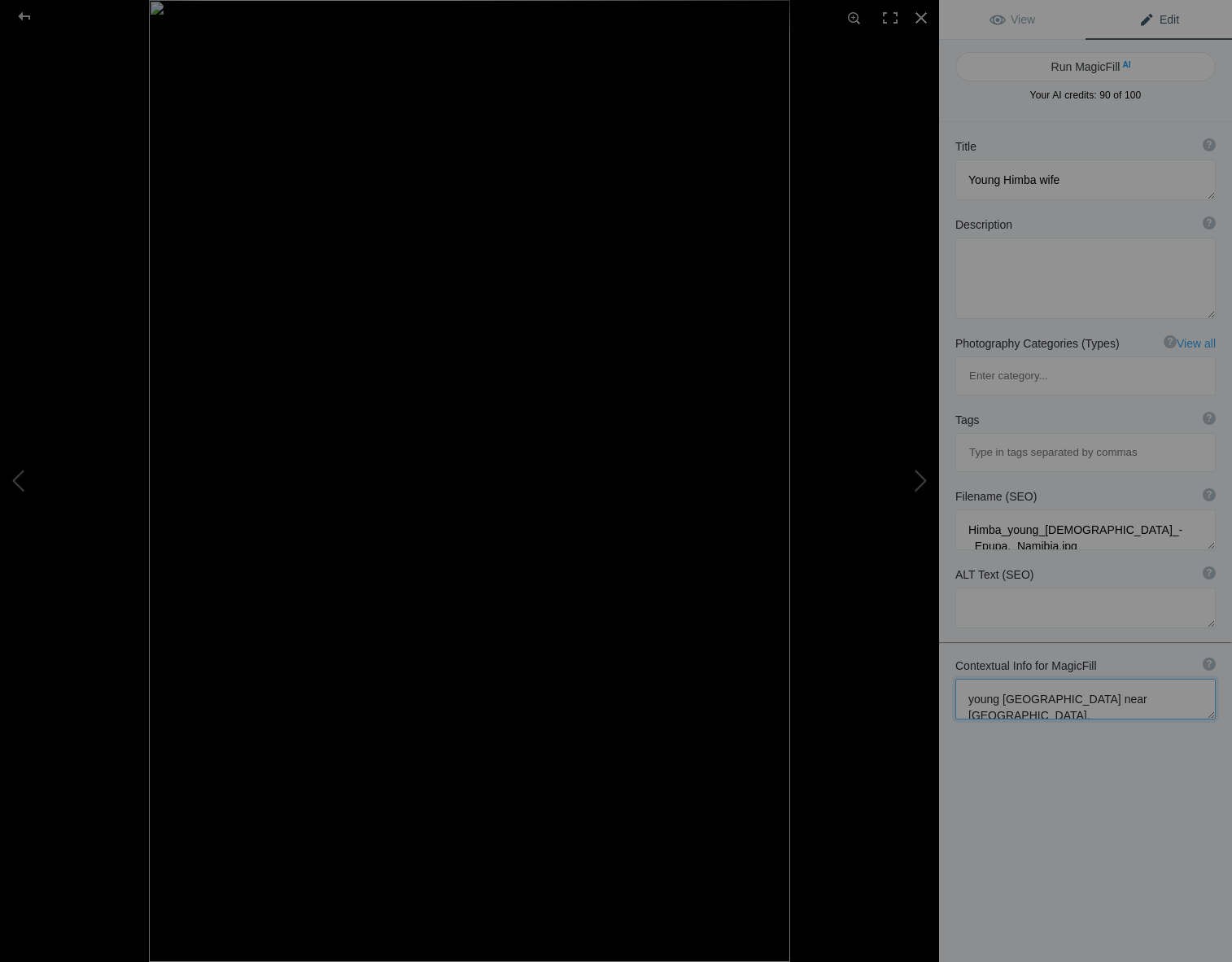
drag, startPoint x: 1035, startPoint y: 634, endPoint x: 1066, endPoint y: 610, distance: 39.2
click at [1037, 678] on textarea at bounding box center [1085, 698] width 260 height 41
click at [1013, 678] on textarea at bounding box center [1085, 706] width 260 height 56
type textarea "young Himba wife in her village near Epupa, Namibia."
click at [1018, 61] on button "Run MagicFill AI" at bounding box center [1085, 67] width 260 height 30
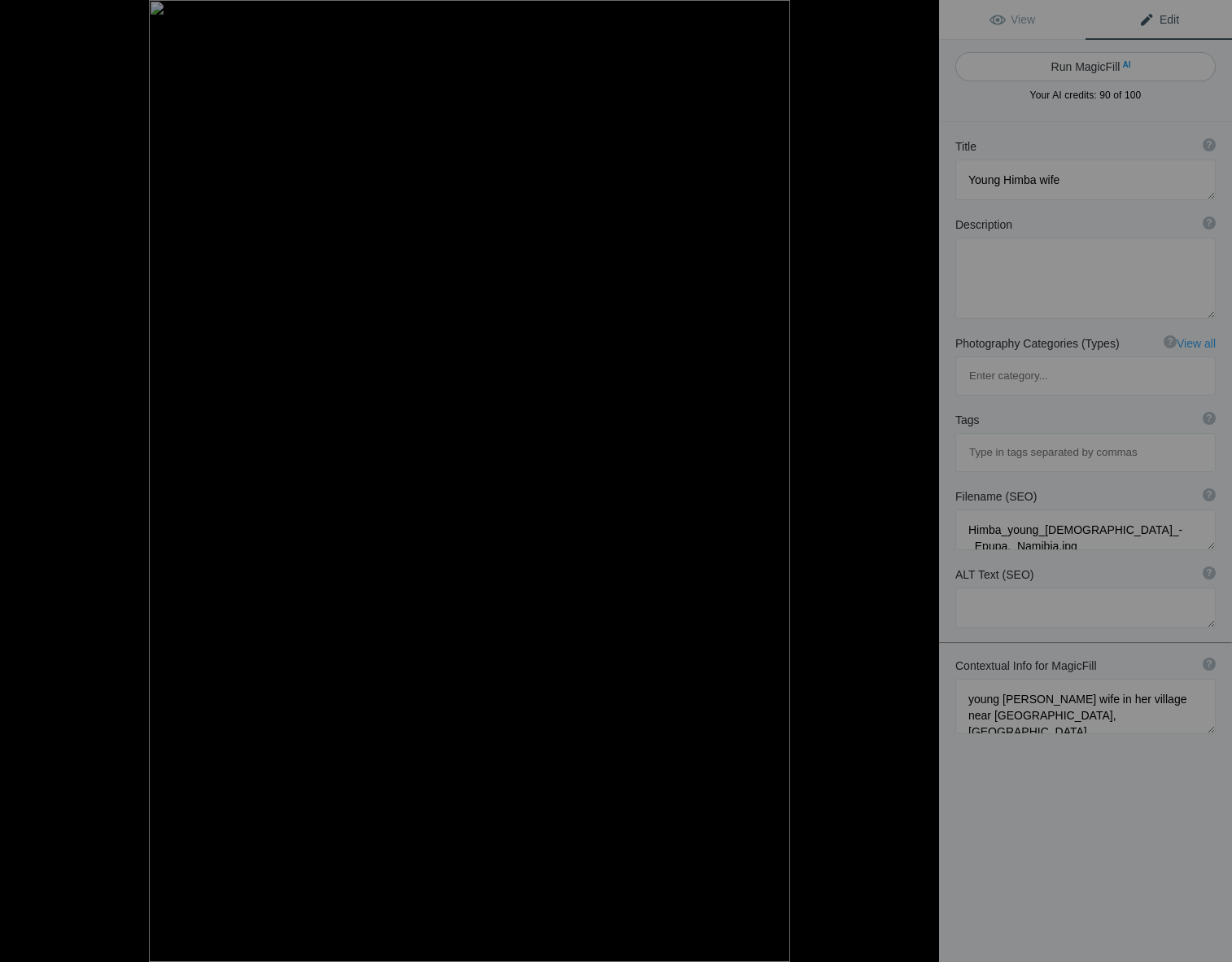
type textarea "Young Himba Wife in Traditional Attire Near Epupa, Namibia"
type textarea "This captivating image features a young Himba wife gracefully adorned in tradit…"
type textarea "young-himba-wife-epupa-namibia.jpg"
type textarea "A young Himba wife in traditional attire stands in her village near Epupa, Nami…"
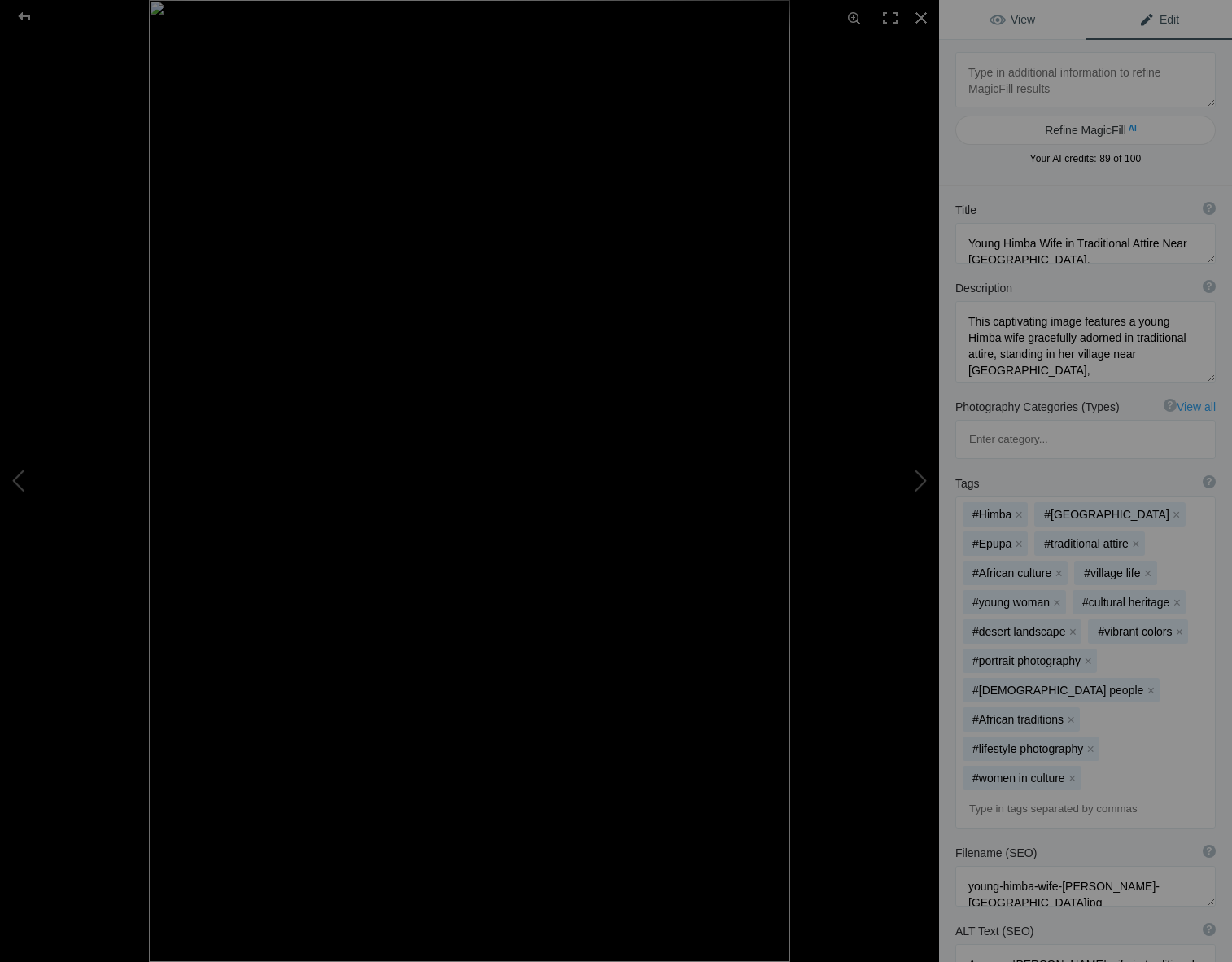
click at [1007, 12] on link "View" at bounding box center [1012, 19] width 146 height 39
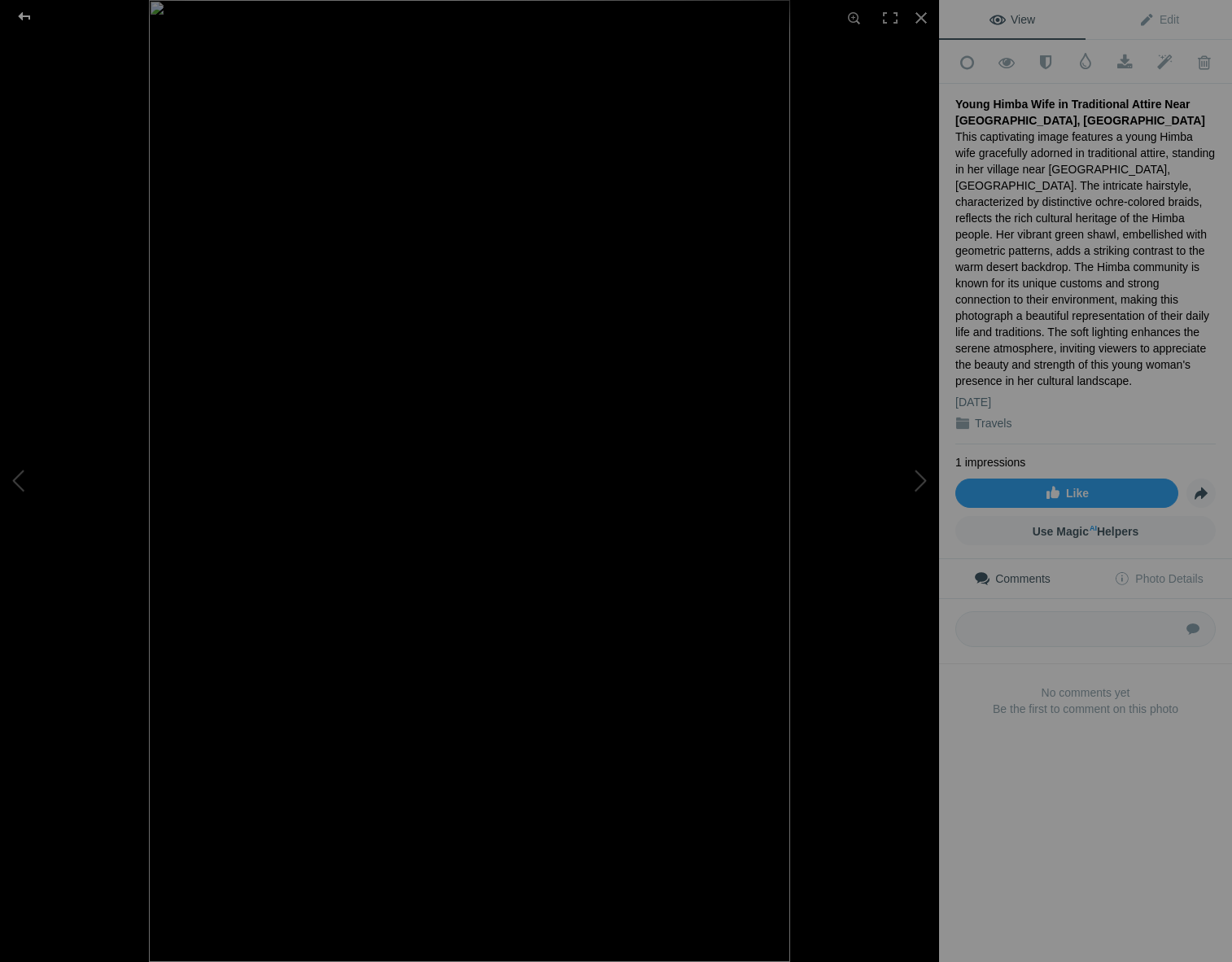
click at [24, 10] on div at bounding box center [24, 16] width 58 height 33
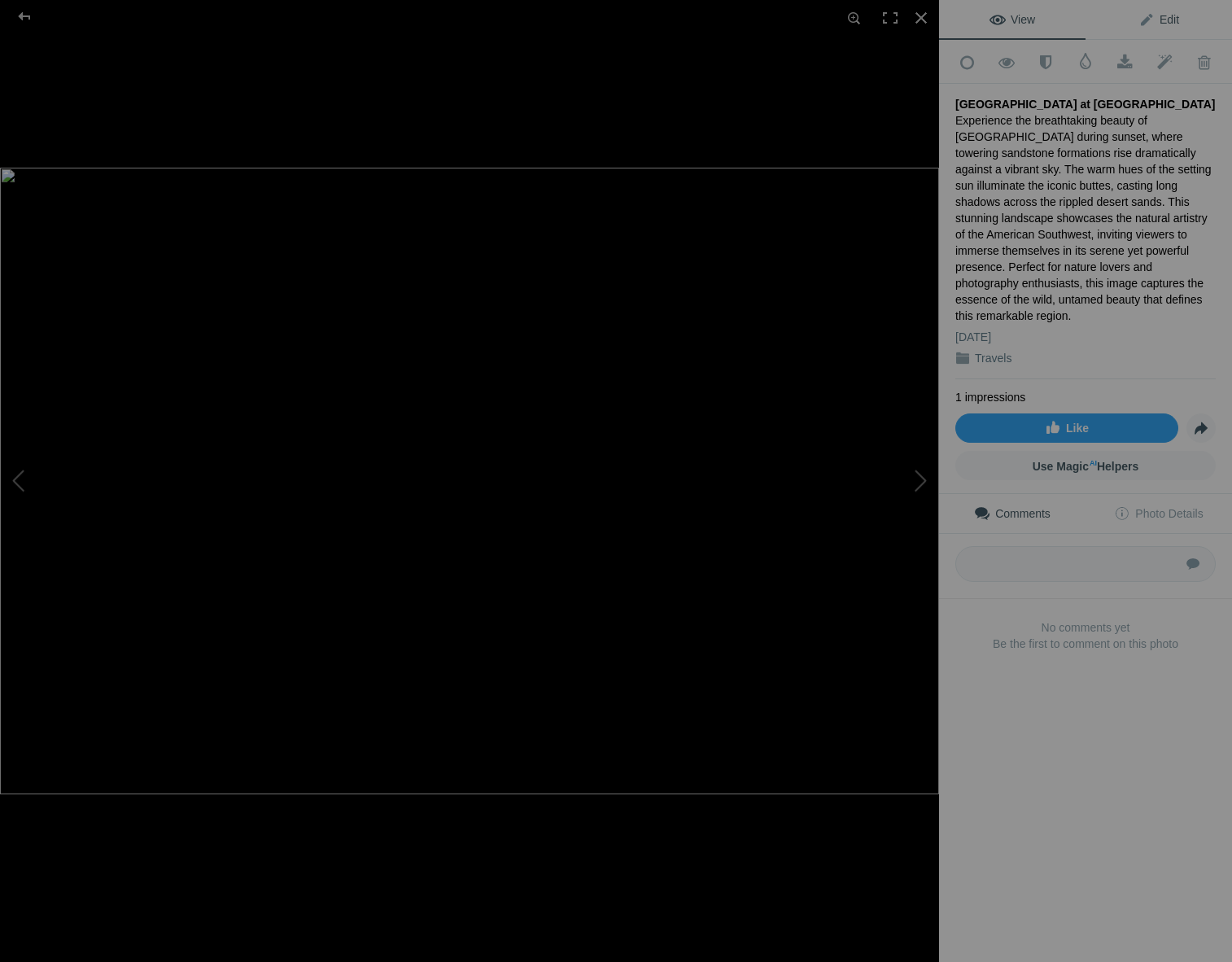
click at [1155, 17] on span "Edit" at bounding box center [1159, 19] width 41 height 13
